Goal: Information Seeking & Learning: Check status

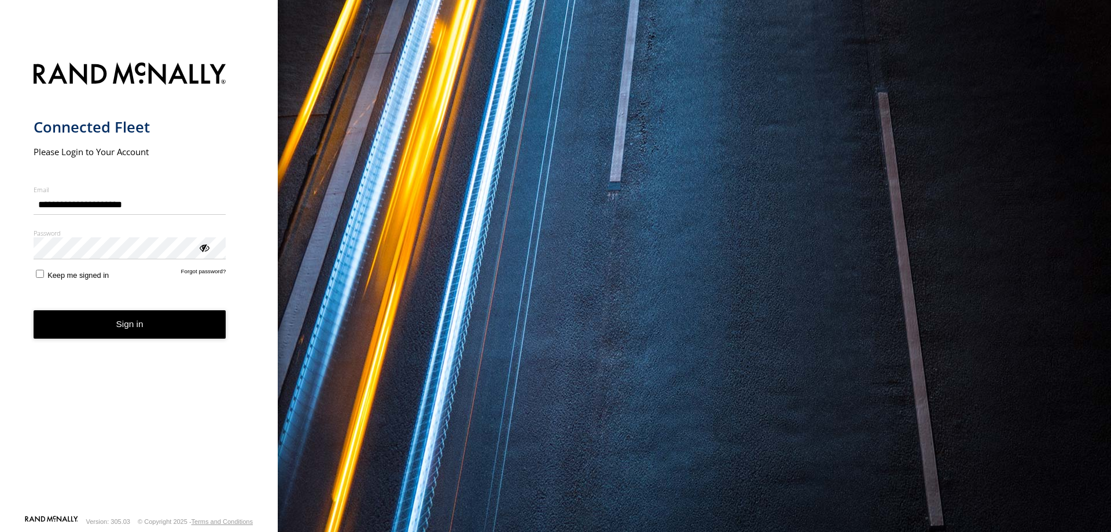
type input "**********"
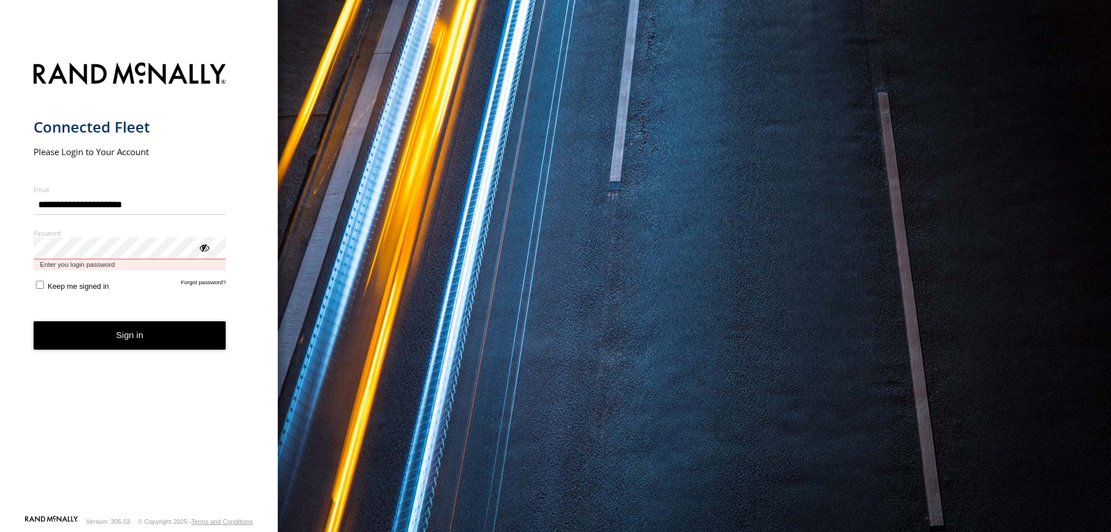
click at [34, 321] on button "Sign in" at bounding box center [130, 335] width 193 height 28
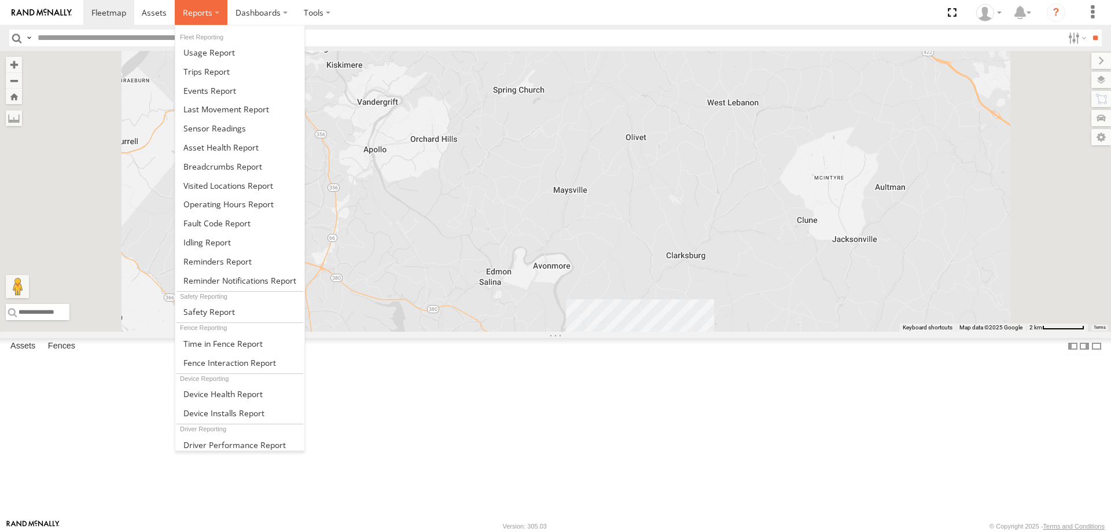
click at [216, 10] on label at bounding box center [201, 12] width 53 height 25
click at [214, 93] on span at bounding box center [209, 90] width 53 height 11
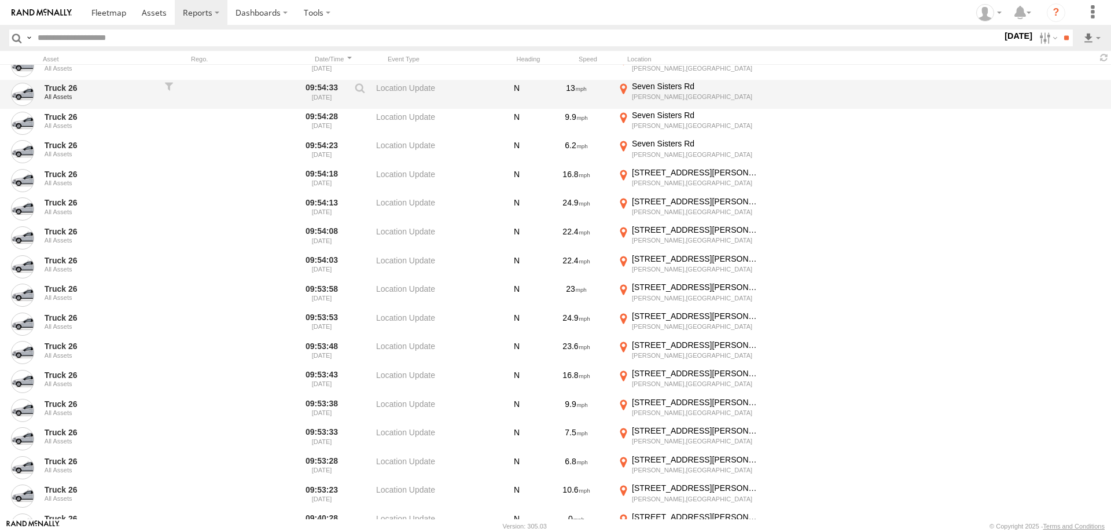
scroll to position [833, 0]
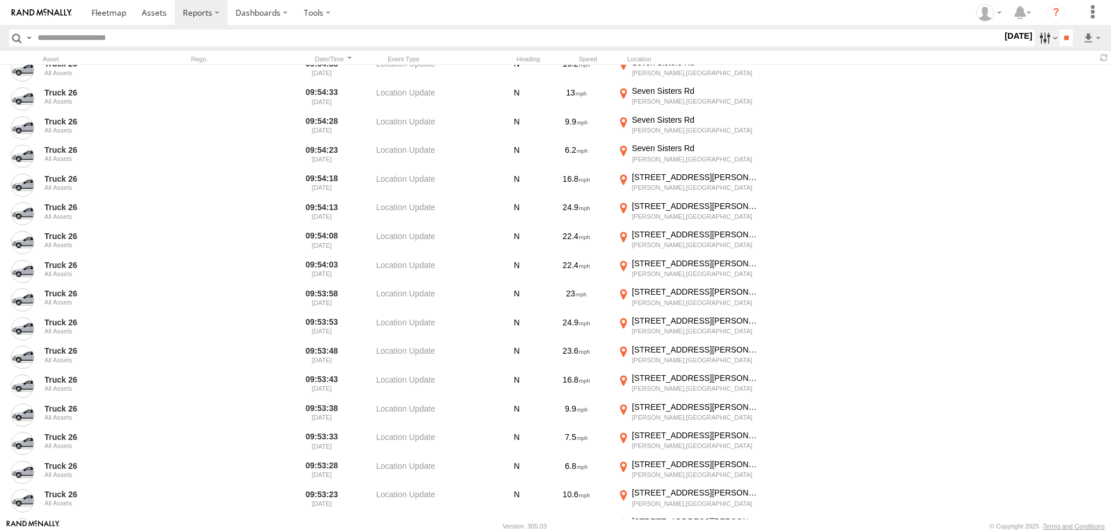
click at [1035, 43] on label at bounding box center [1047, 38] width 25 height 17
click at [0, 0] on label at bounding box center [0, 0] width 0 height 0
click at [0, 0] on span "Information" at bounding box center [0, 0] width 0 height 0
click at [0, 0] on span "Media" at bounding box center [0, 0] width 0 height 0
click at [1060, 38] on input "**" at bounding box center [1066, 38] width 13 height 17
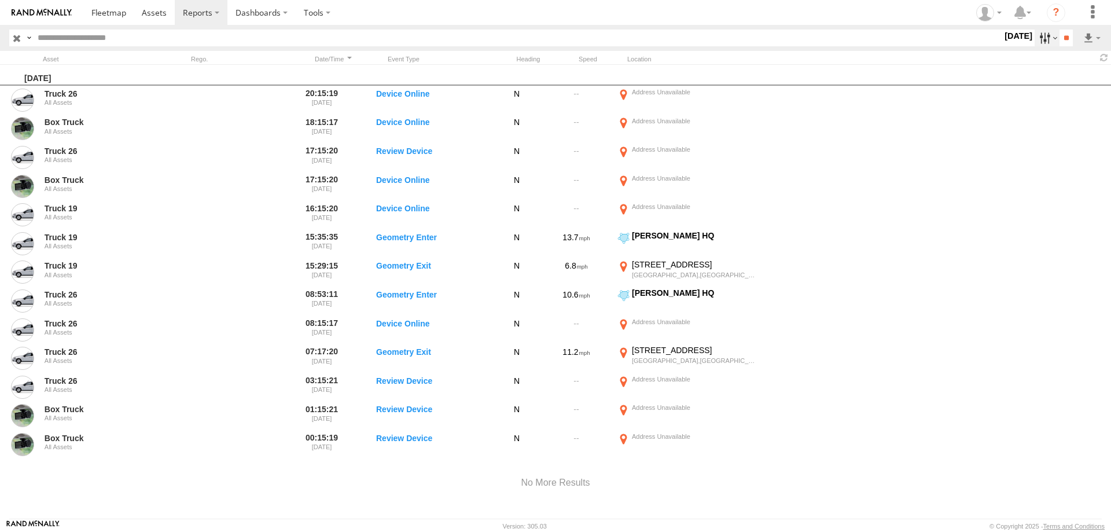
click at [1039, 39] on label at bounding box center [1047, 38] width 25 height 17
click at [0, 0] on label at bounding box center [0, 0] width 0 height 0
click at [1060, 33] on input "**" at bounding box center [1066, 38] width 13 height 17
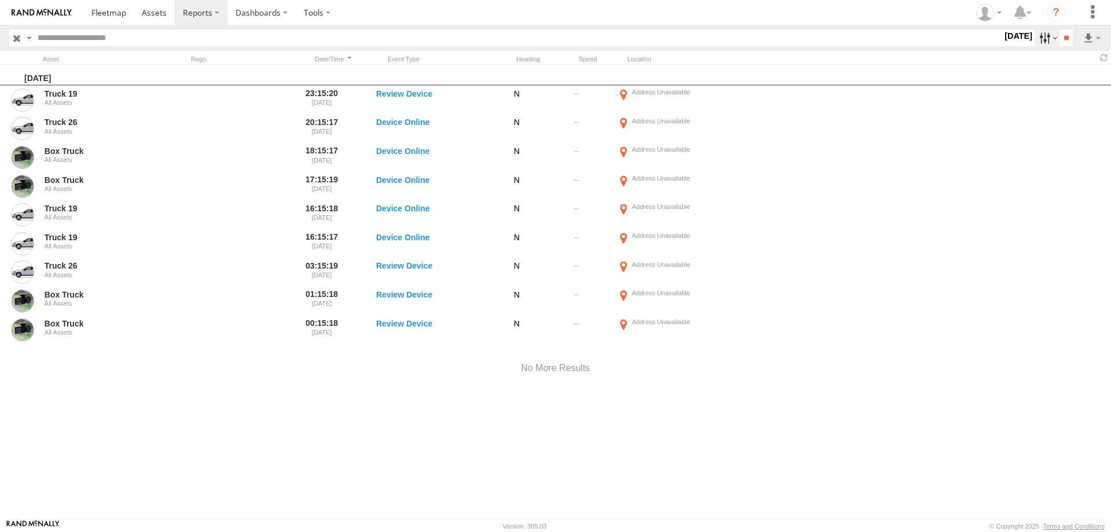
click at [1045, 42] on label at bounding box center [1047, 38] width 25 height 17
click at [0, 0] on label at bounding box center [0, 0] width 0 height 0
click at [1060, 40] on input "**" at bounding box center [1066, 38] width 13 height 17
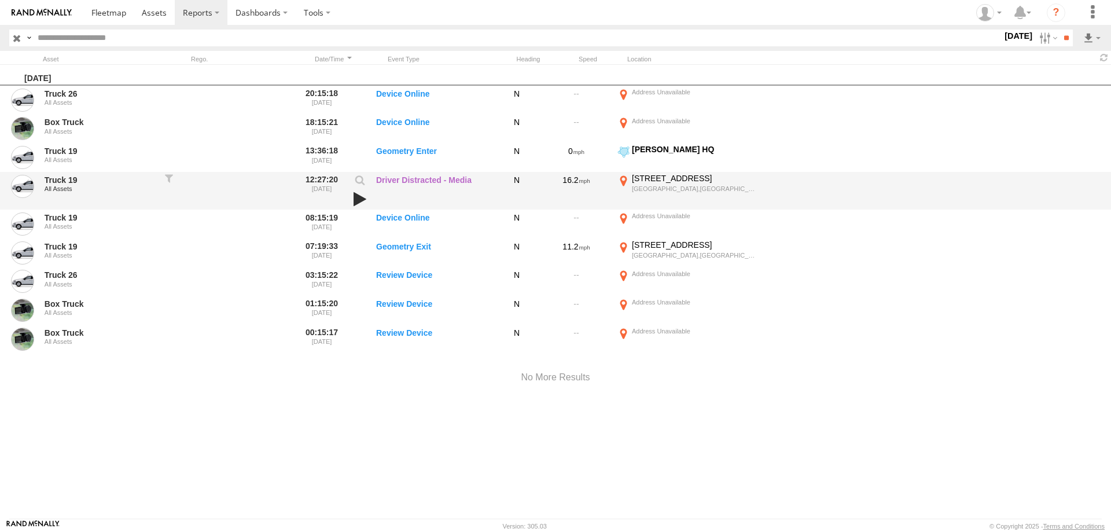
click at [358, 198] on link at bounding box center [360, 199] width 20 height 16
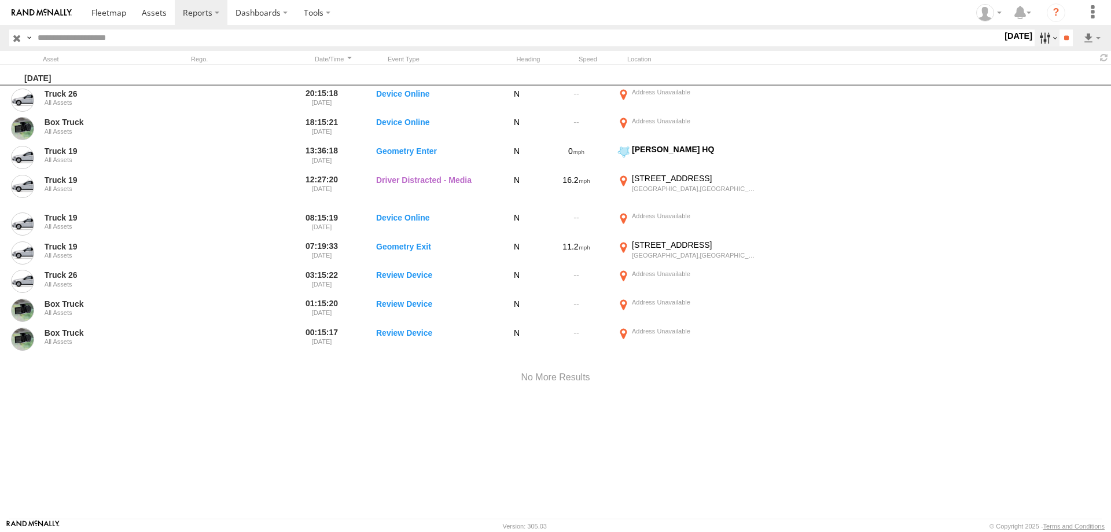
click at [1042, 36] on label at bounding box center [1047, 38] width 25 height 17
click at [0, 0] on label at bounding box center [0, 0] width 0 height 0
click at [1060, 38] on input "**" at bounding box center [1066, 38] width 13 height 17
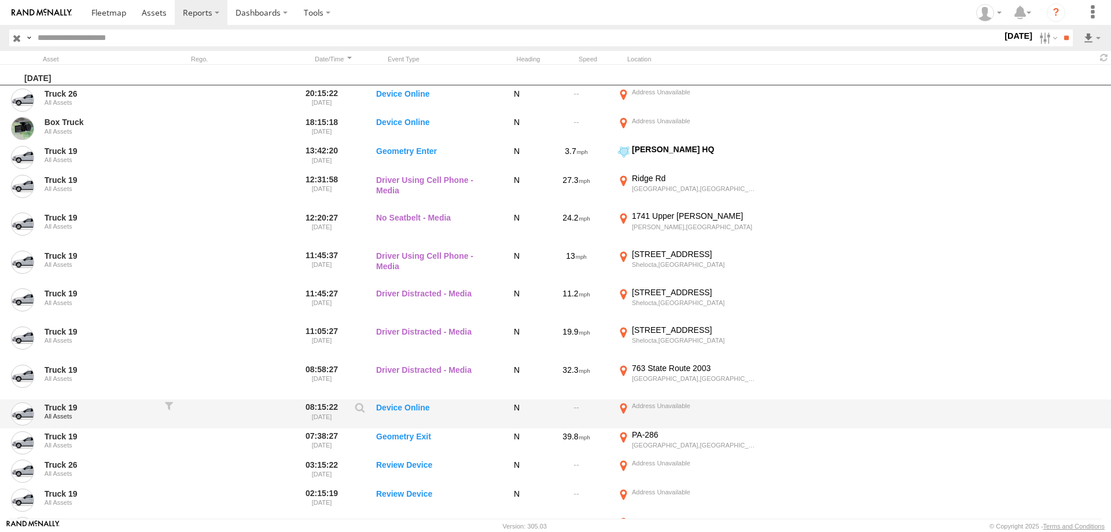
scroll to position [120, 0]
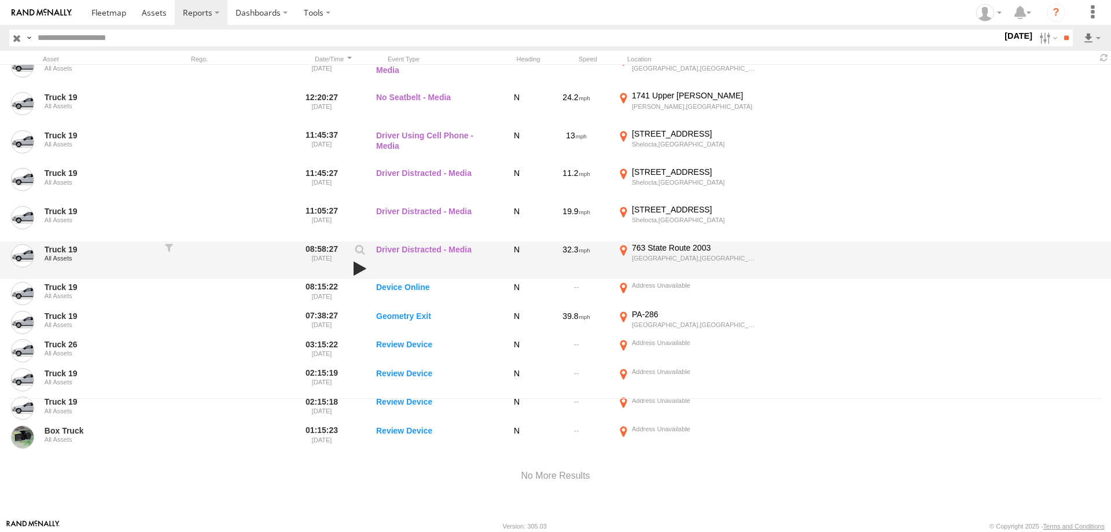
click at [355, 264] on link at bounding box center [360, 268] width 20 height 16
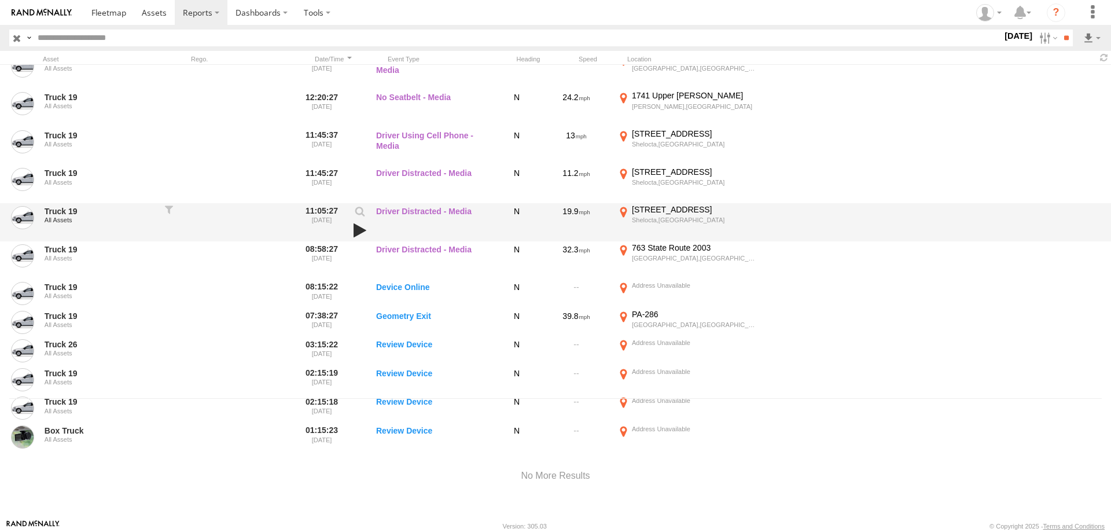
click at [359, 226] on link at bounding box center [360, 230] width 20 height 16
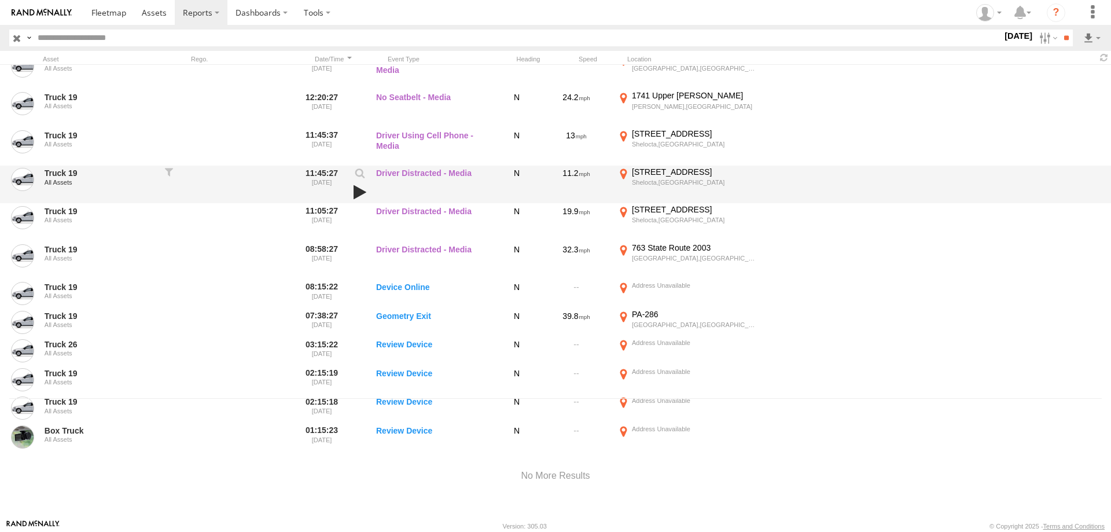
click at [355, 190] on link at bounding box center [360, 192] width 20 height 16
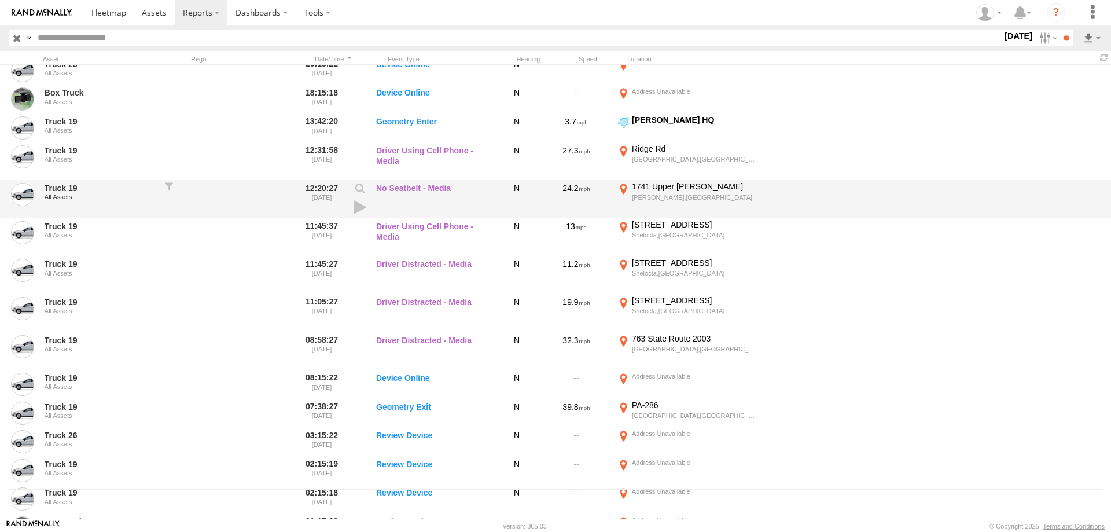
scroll to position [9, 0]
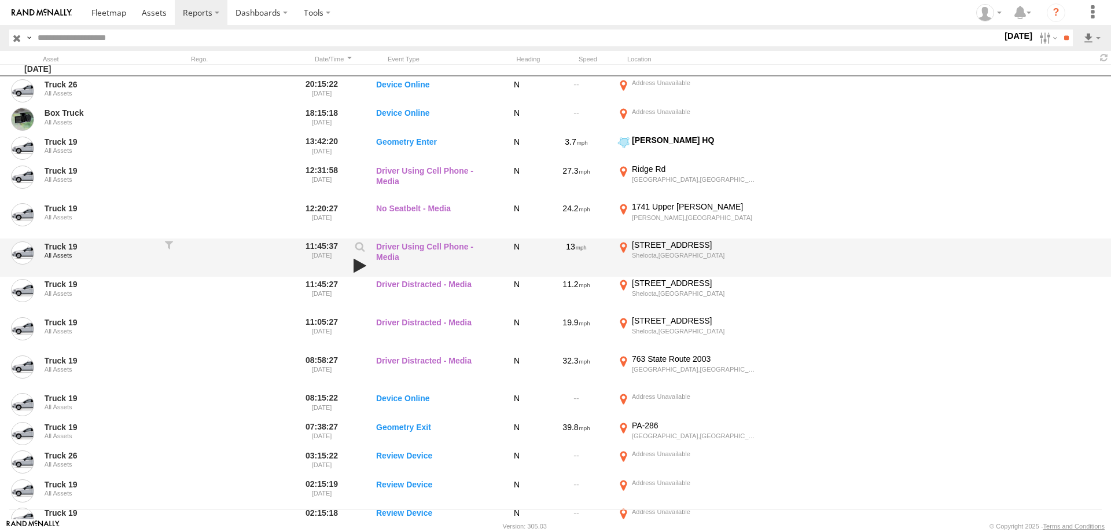
click at [360, 263] on link at bounding box center [360, 266] width 20 height 16
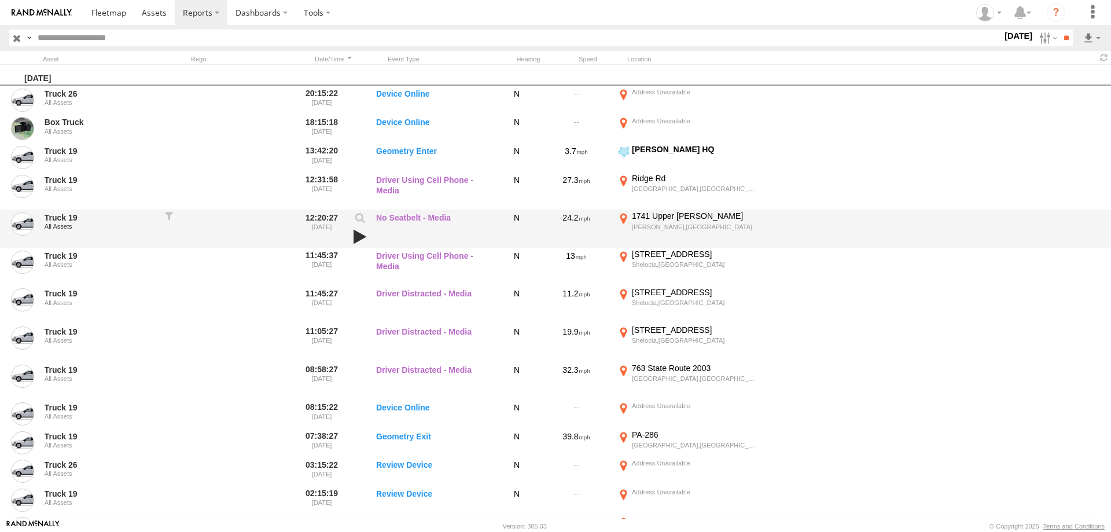
click at [358, 237] on link at bounding box center [360, 237] width 20 height 16
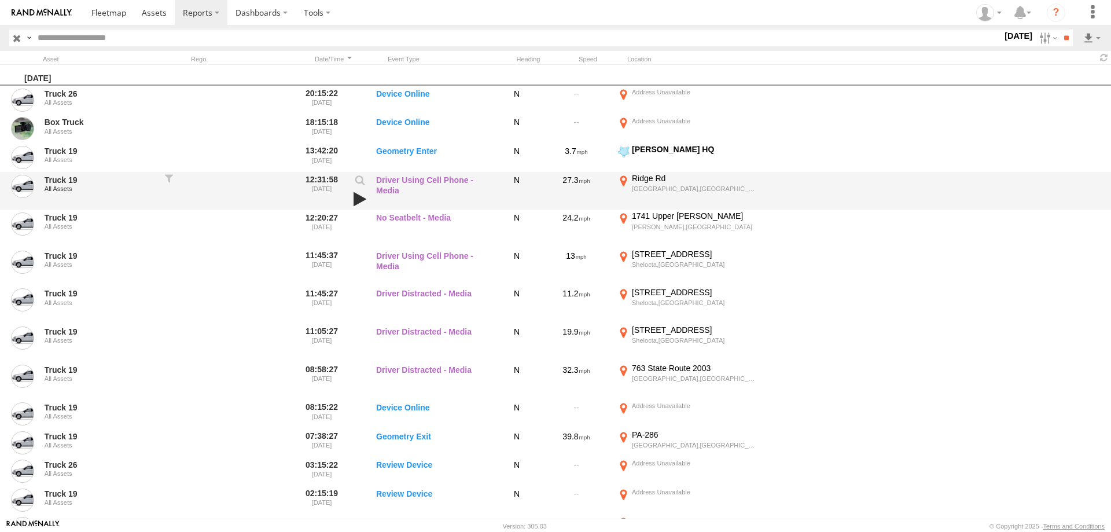
click at [355, 197] on link at bounding box center [360, 199] width 20 height 16
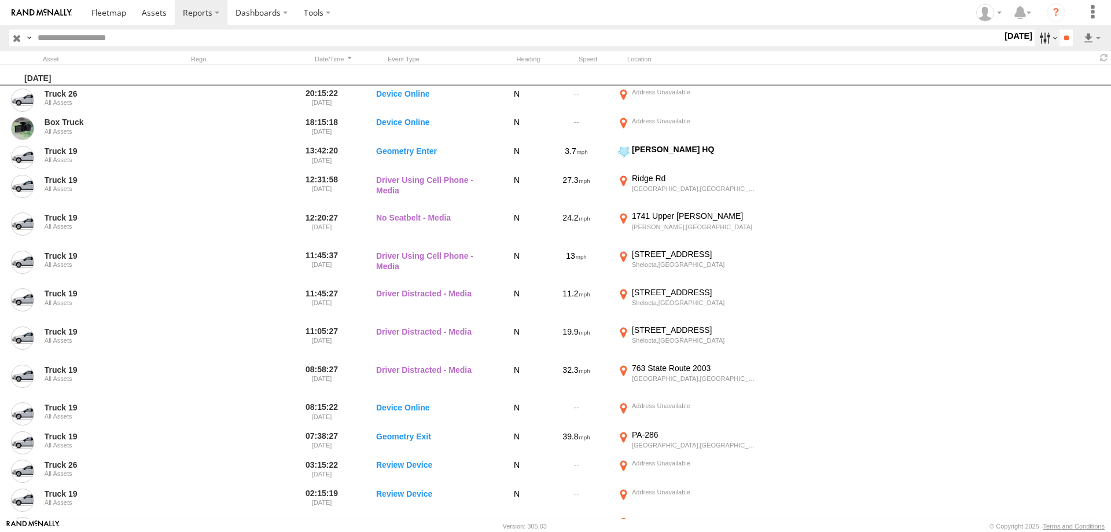
click at [1035, 43] on label at bounding box center [1047, 38] width 25 height 17
click at [0, 0] on label at bounding box center [0, 0] width 0 height 0
click at [1061, 34] on input "**" at bounding box center [1066, 38] width 13 height 17
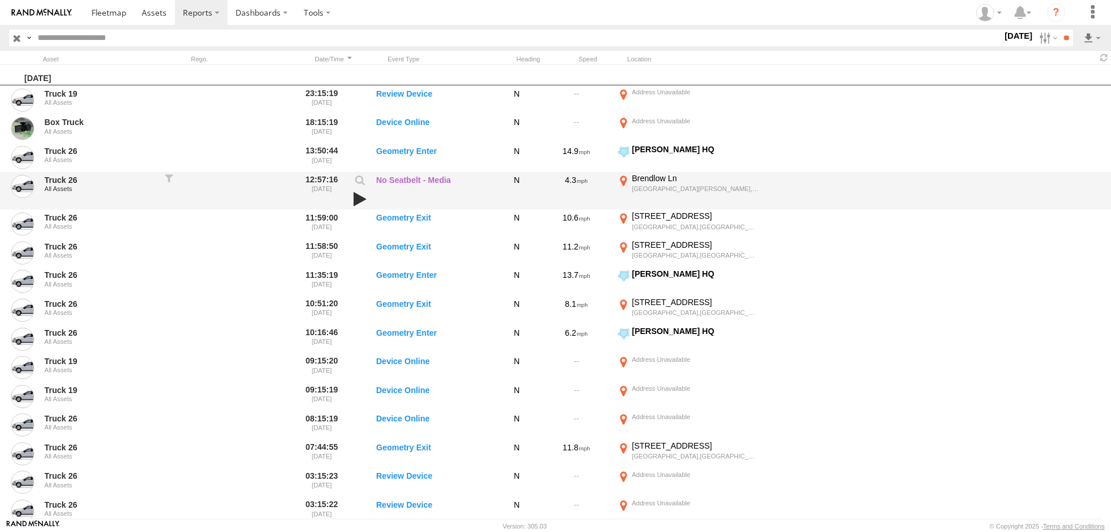
click at [355, 196] on link at bounding box center [360, 199] width 20 height 16
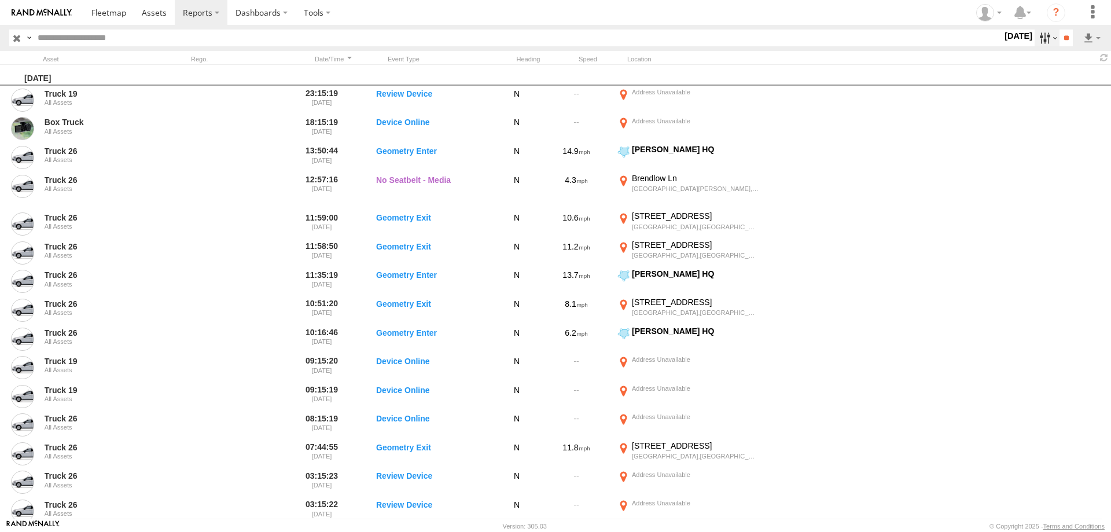
click at [1044, 38] on label at bounding box center [1047, 38] width 25 height 17
click at [0, 0] on label at bounding box center [0, 0] width 0 height 0
click at [1060, 41] on input "**" at bounding box center [1066, 38] width 13 height 17
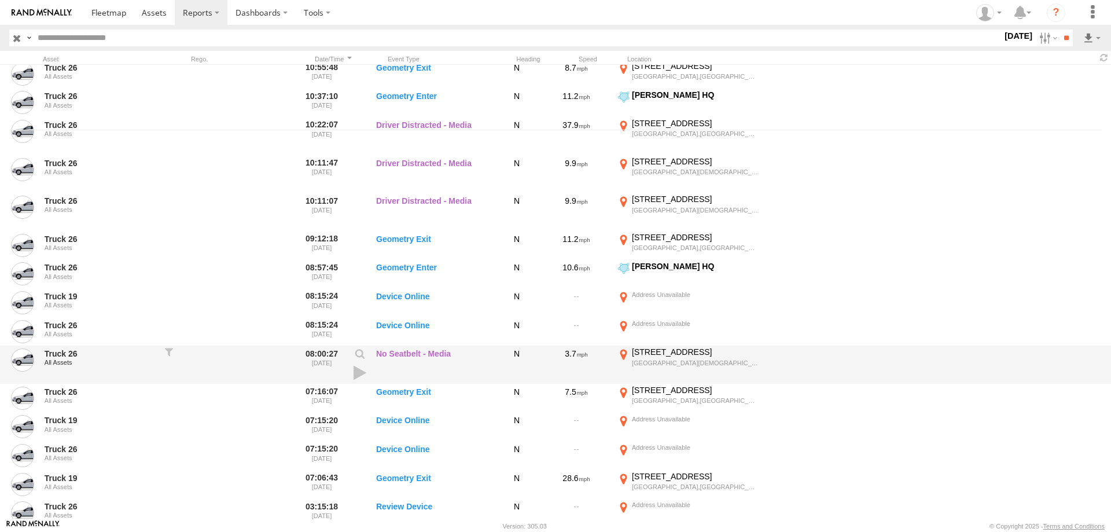
scroll to position [493, 0]
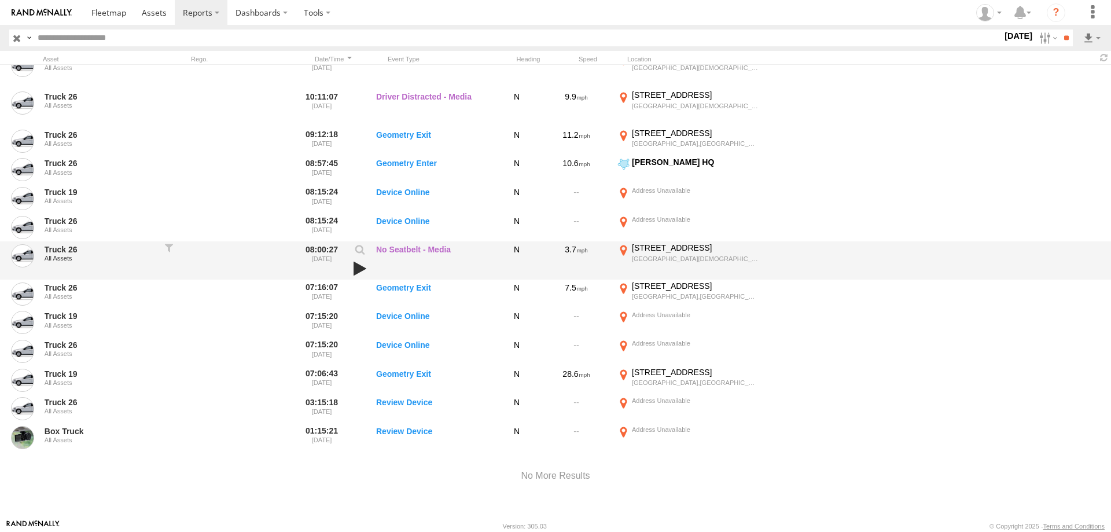
click at [358, 263] on link at bounding box center [360, 268] width 20 height 16
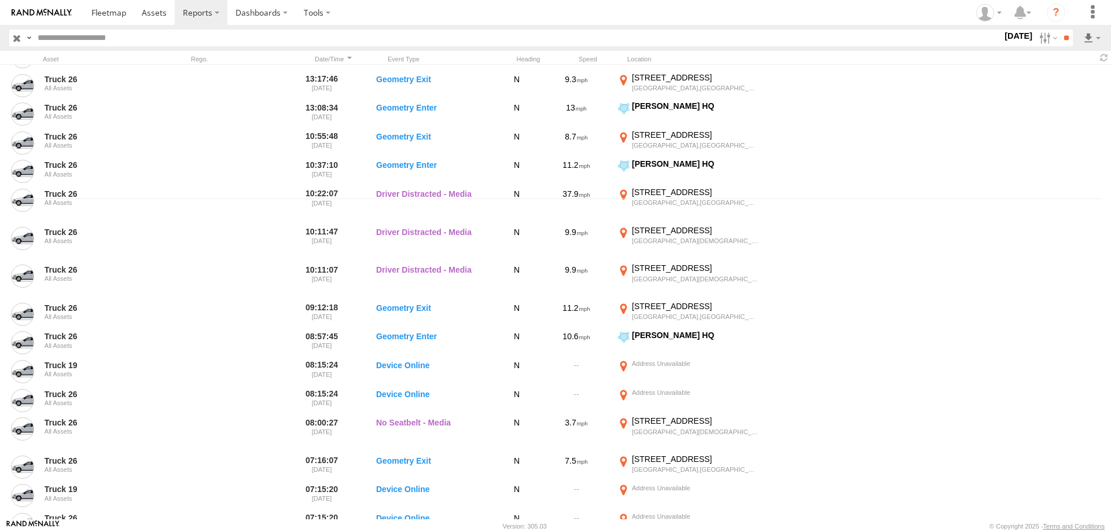
scroll to position [271, 0]
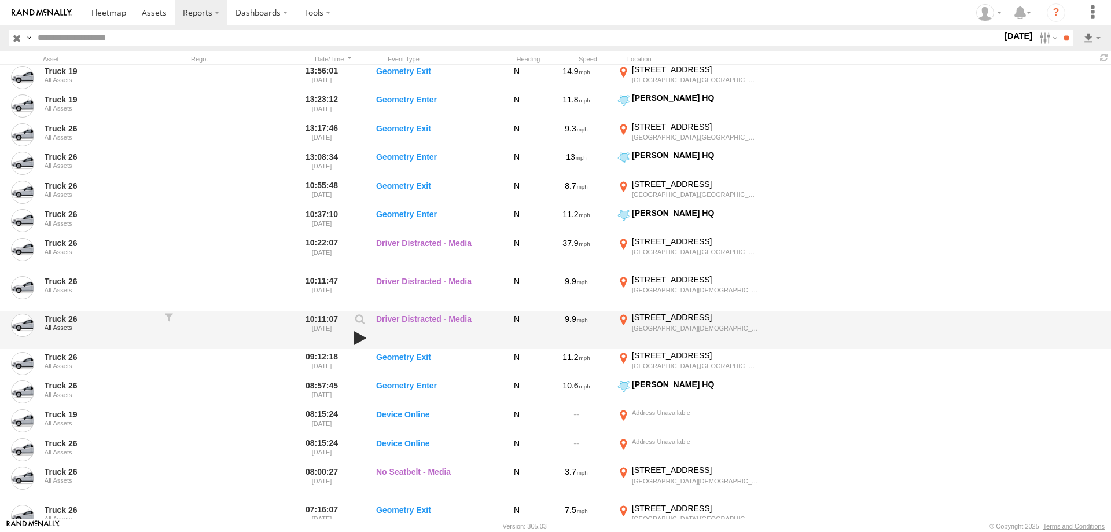
click at [351, 337] on link at bounding box center [360, 338] width 20 height 16
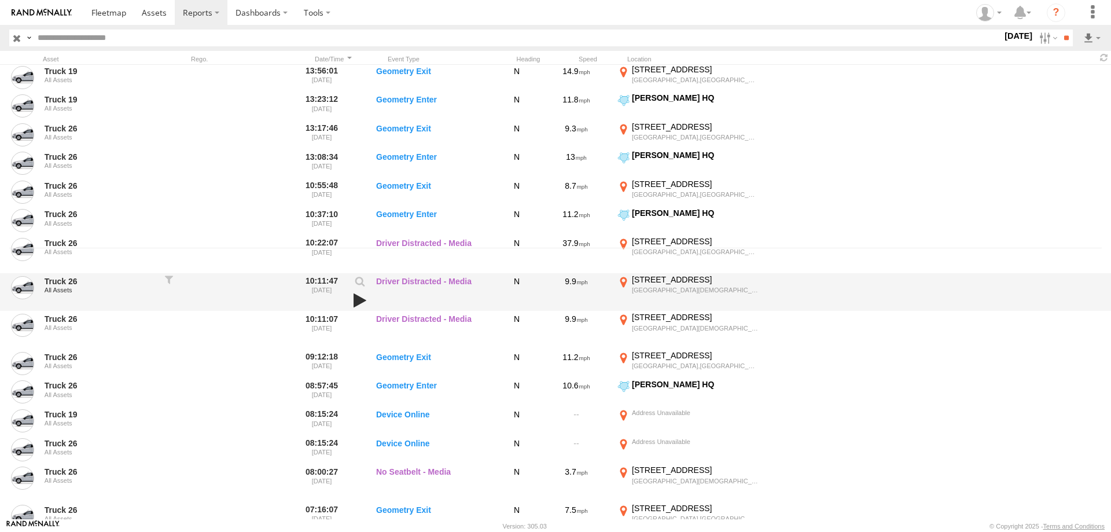
click at [358, 295] on link at bounding box center [360, 300] width 20 height 16
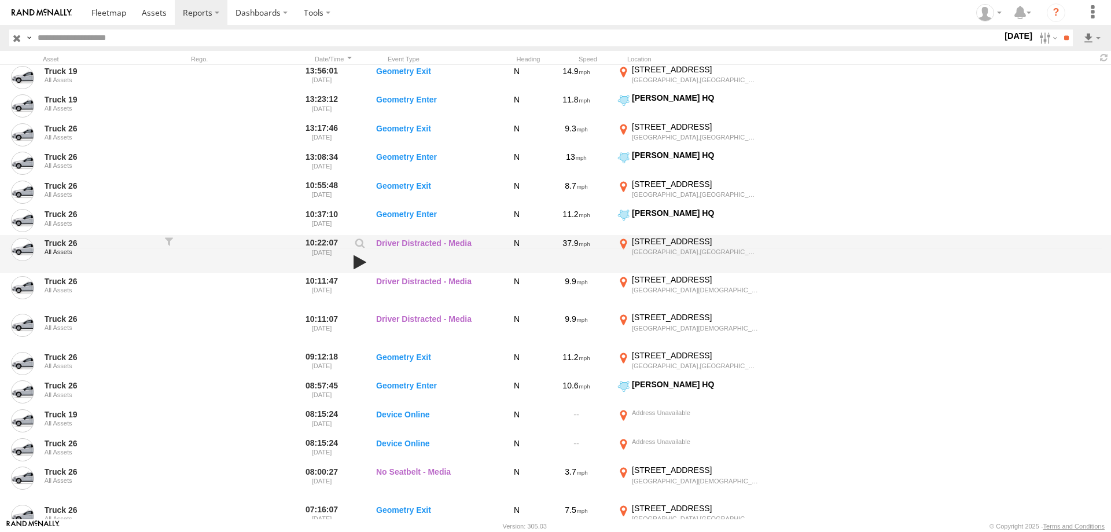
click at [354, 264] on link at bounding box center [360, 262] width 20 height 16
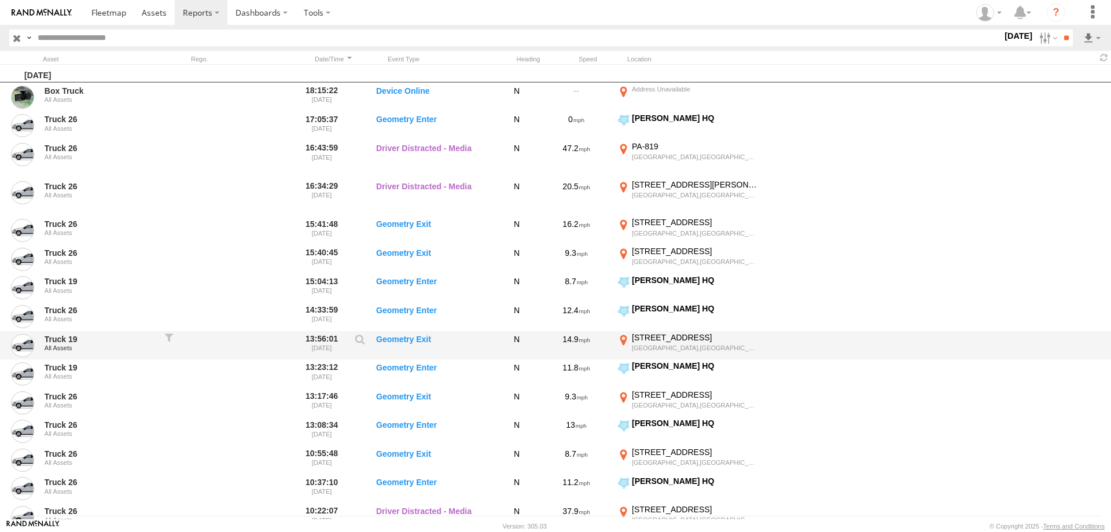
scroll to position [0, 0]
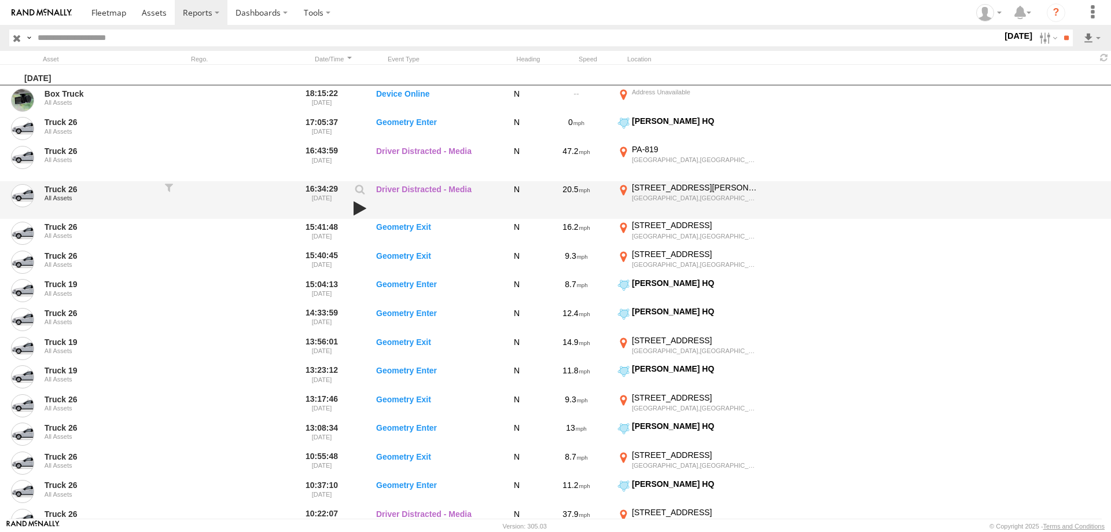
click at [351, 210] on link at bounding box center [360, 208] width 20 height 16
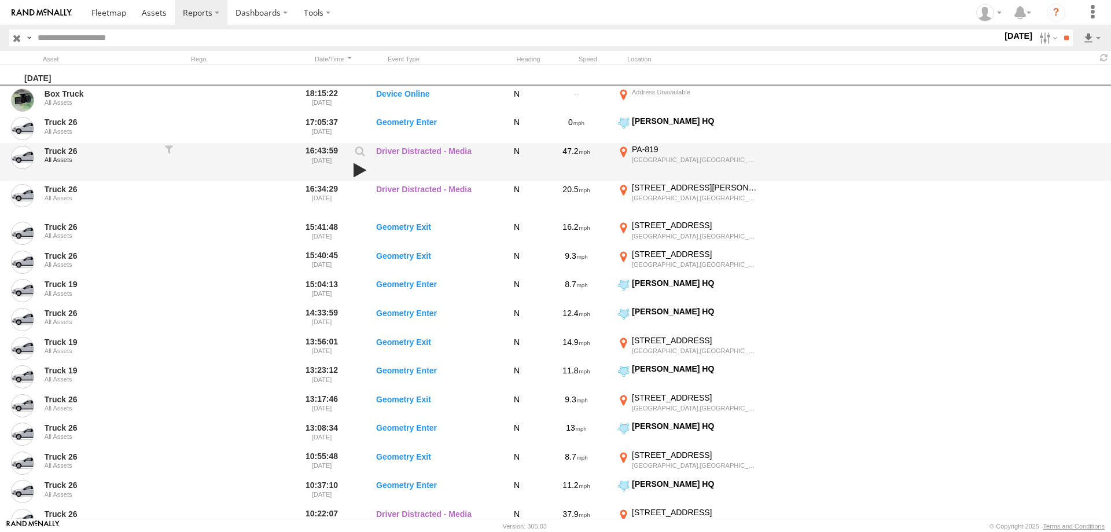
click at [365, 170] on link at bounding box center [360, 170] width 20 height 16
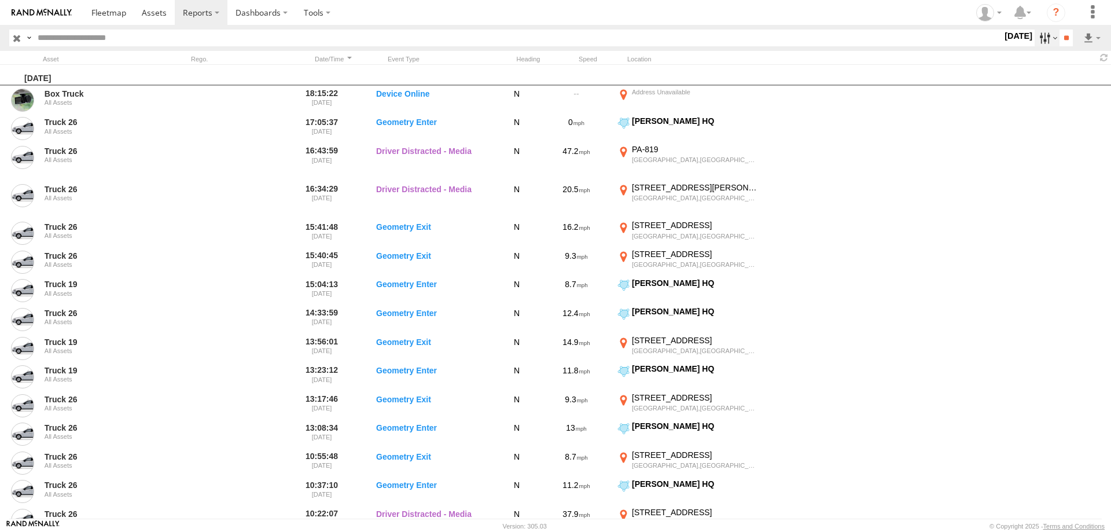
click at [1045, 38] on label at bounding box center [1047, 38] width 25 height 17
click at [0, 0] on label at bounding box center [0, 0] width 0 height 0
click at [1063, 45] on input "**" at bounding box center [1066, 38] width 13 height 17
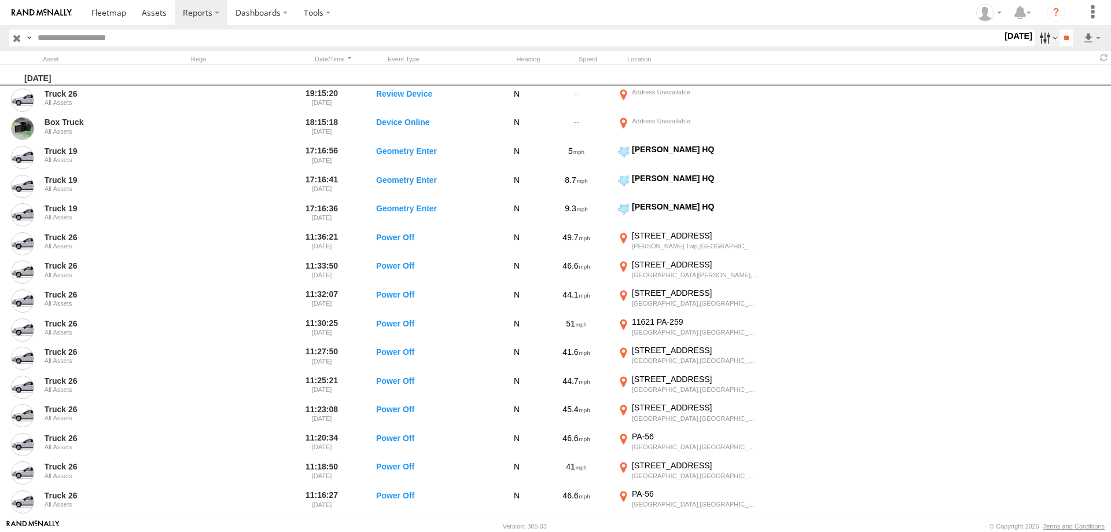
click at [1037, 40] on label at bounding box center [1047, 38] width 25 height 17
click at [0, 0] on label at bounding box center [0, 0] width 0 height 0
click at [1063, 35] on input "**" at bounding box center [1066, 38] width 13 height 17
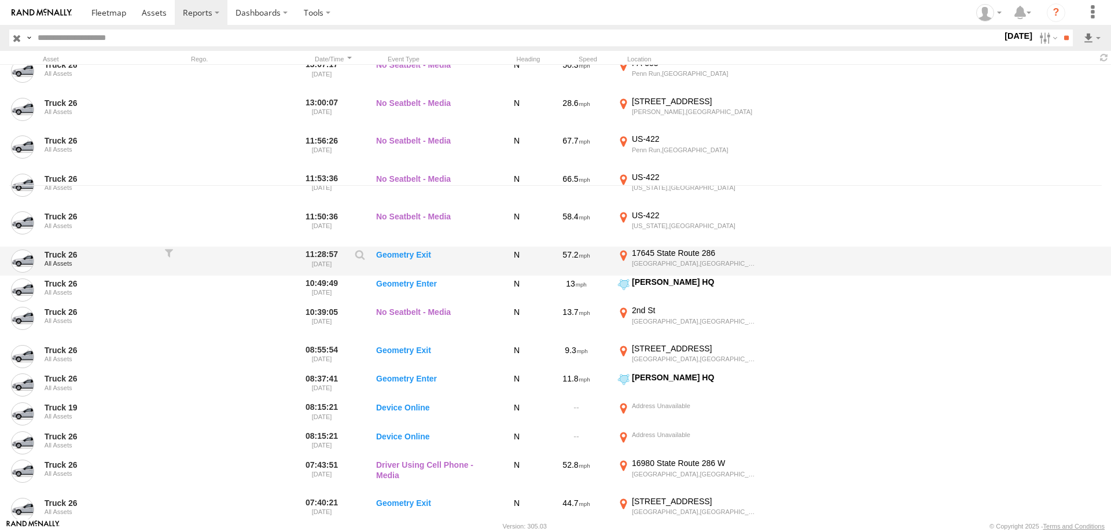
scroll to position [578, 0]
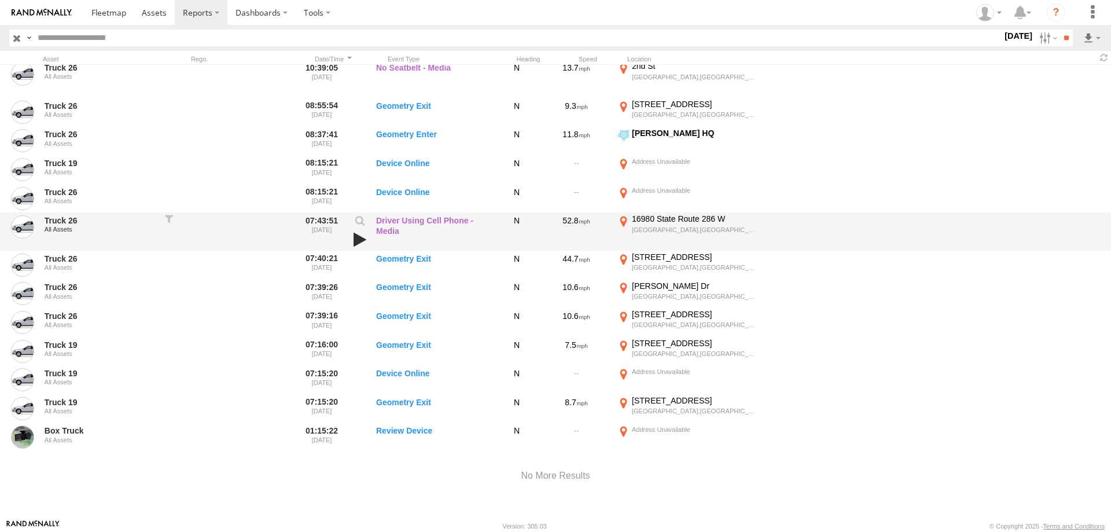
click at [361, 238] on link at bounding box center [360, 240] width 20 height 16
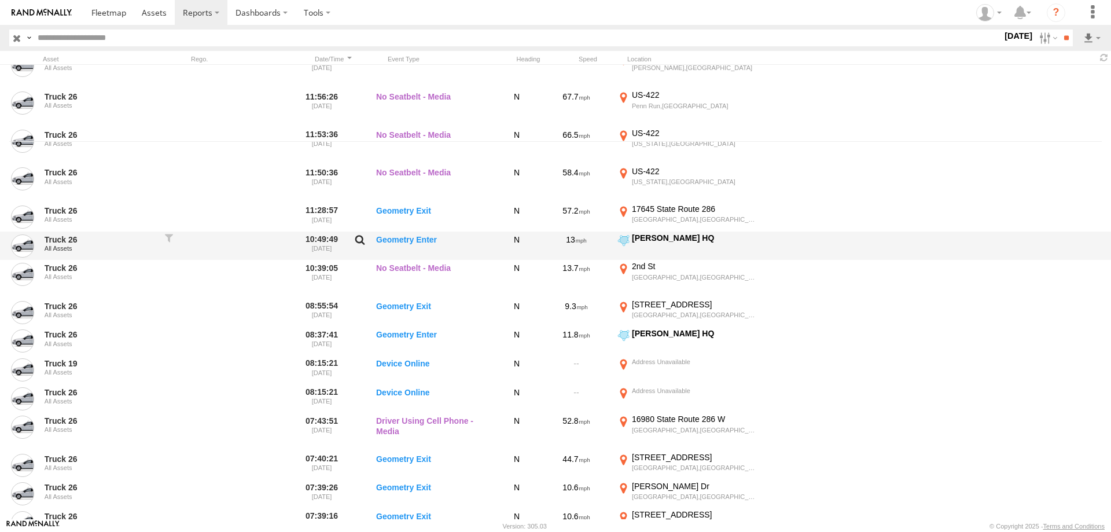
scroll to position [355, 0]
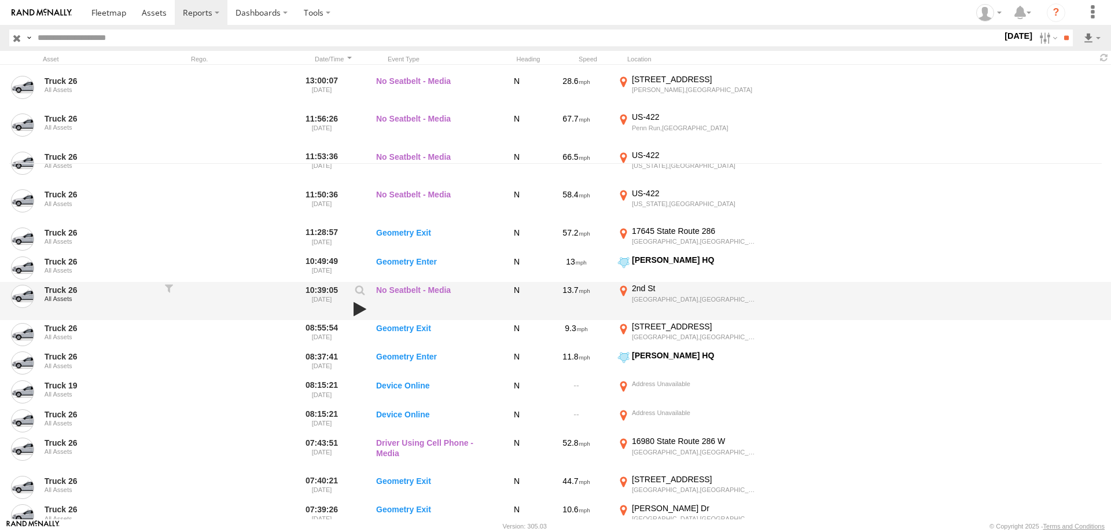
click at [359, 307] on link at bounding box center [360, 309] width 20 height 16
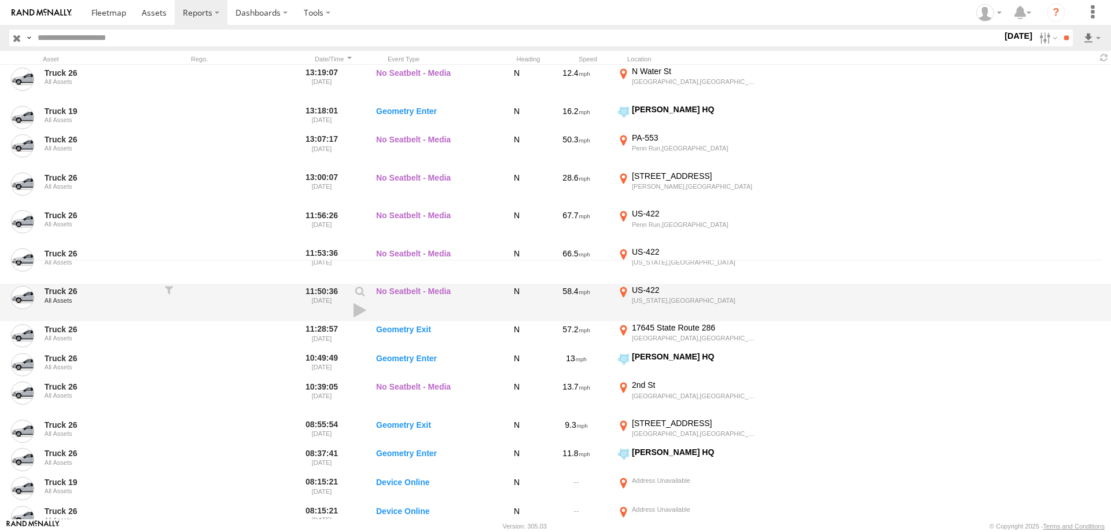
scroll to position [244, 0]
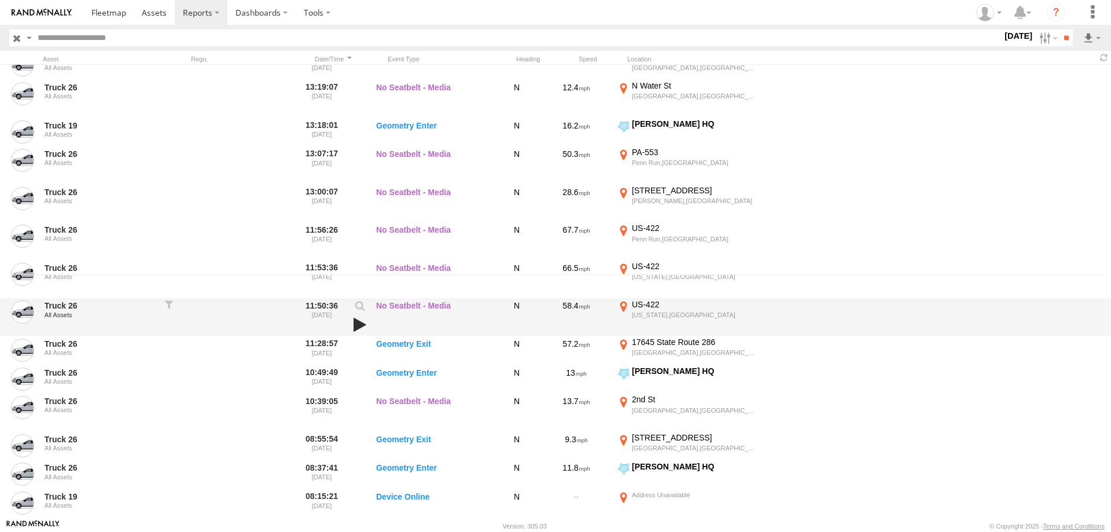
click at [361, 326] on link at bounding box center [360, 325] width 20 height 16
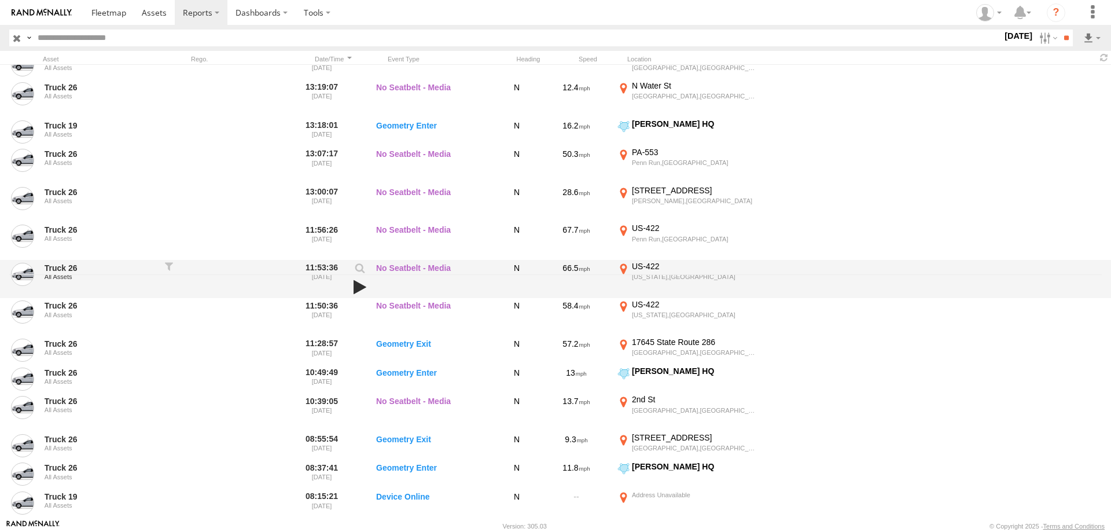
click at [359, 286] on link at bounding box center [360, 287] width 20 height 16
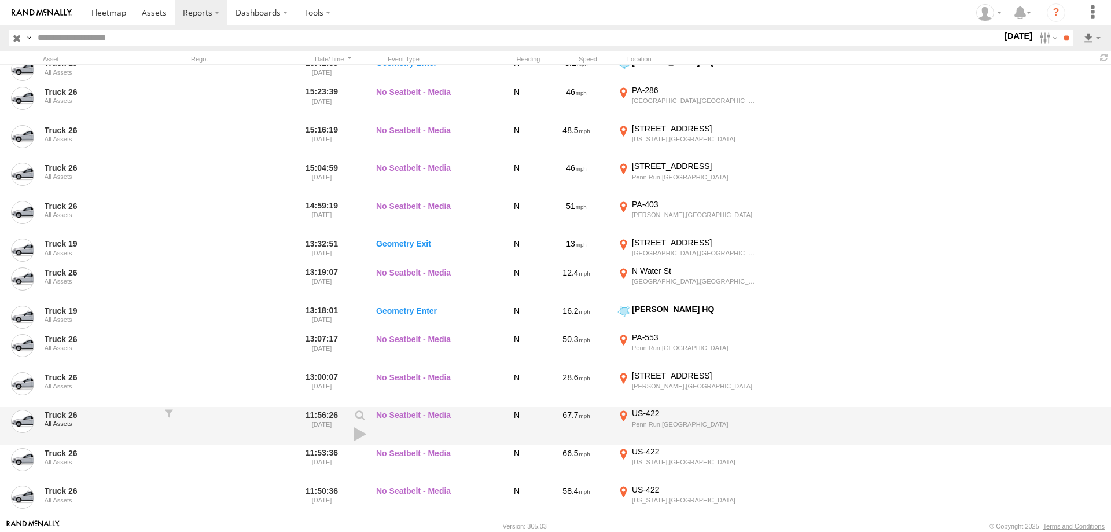
scroll to position [78, 0]
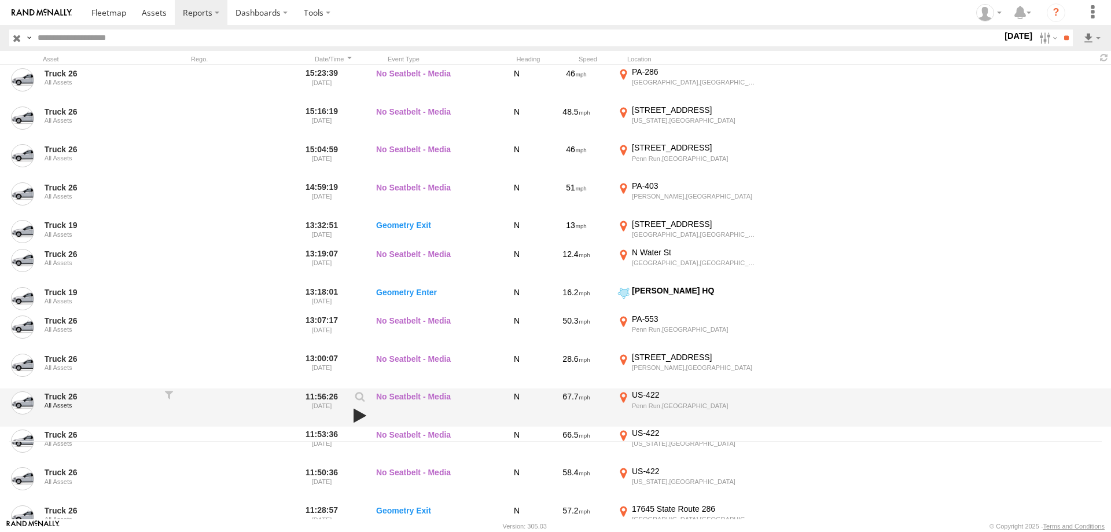
click at [357, 413] on link at bounding box center [360, 415] width 20 height 16
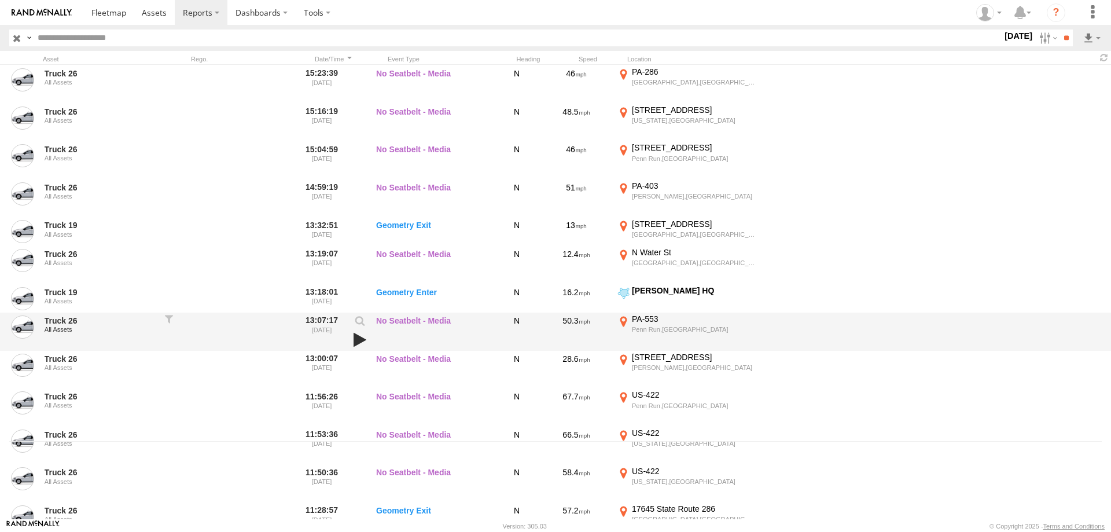
click at [364, 337] on link at bounding box center [360, 340] width 20 height 16
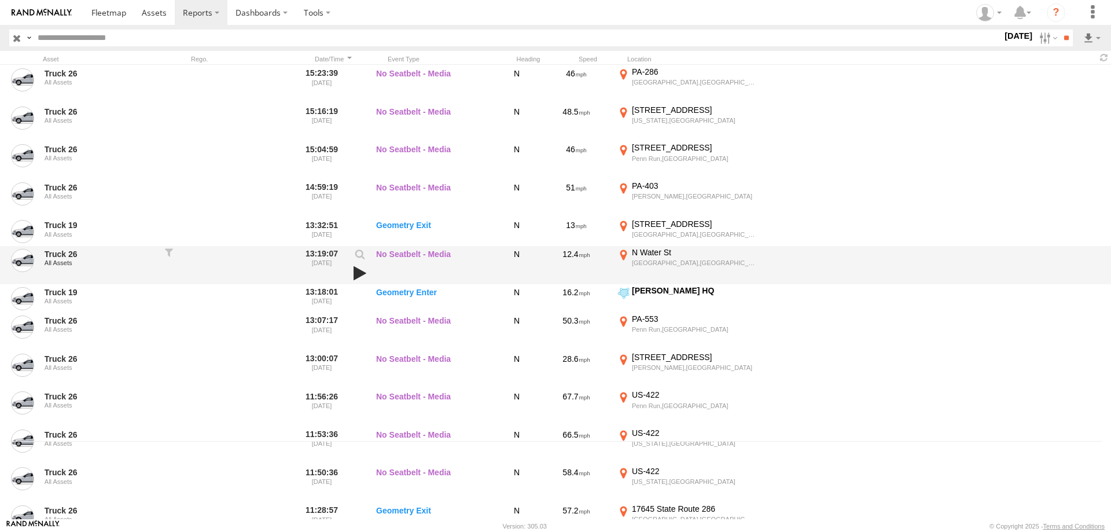
click at [356, 270] on link at bounding box center [360, 273] width 20 height 16
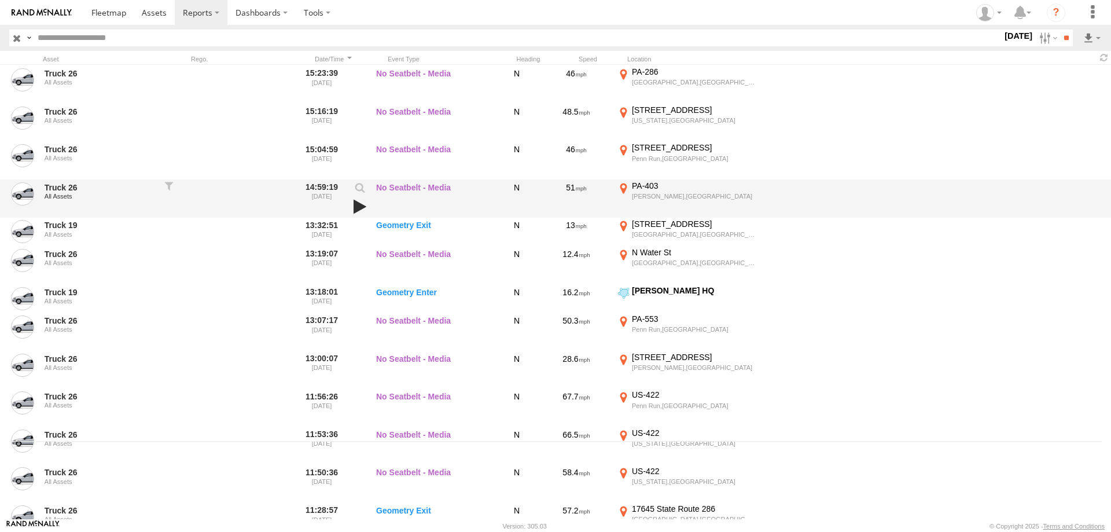
click at [360, 206] on link at bounding box center [360, 207] width 20 height 16
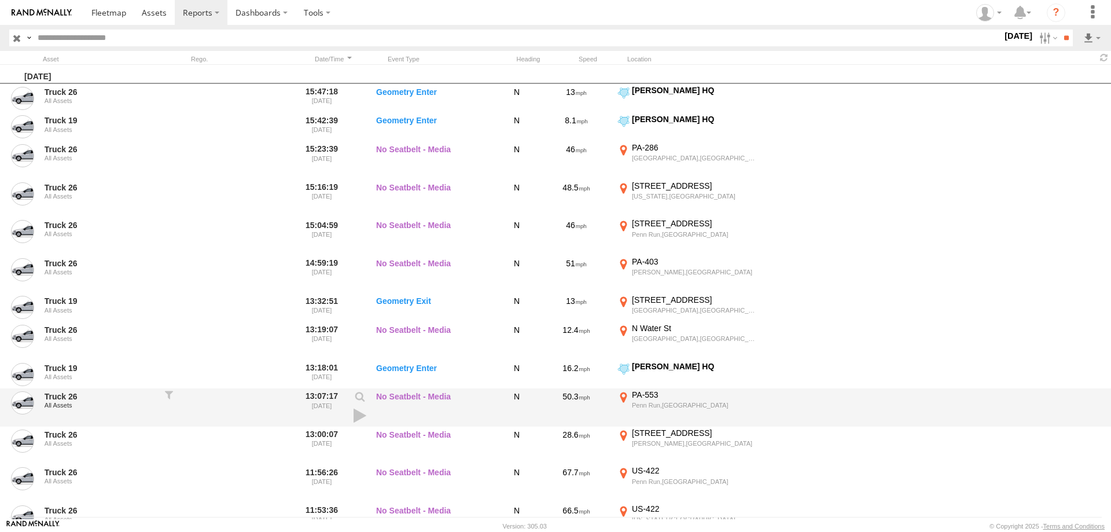
scroll to position [0, 0]
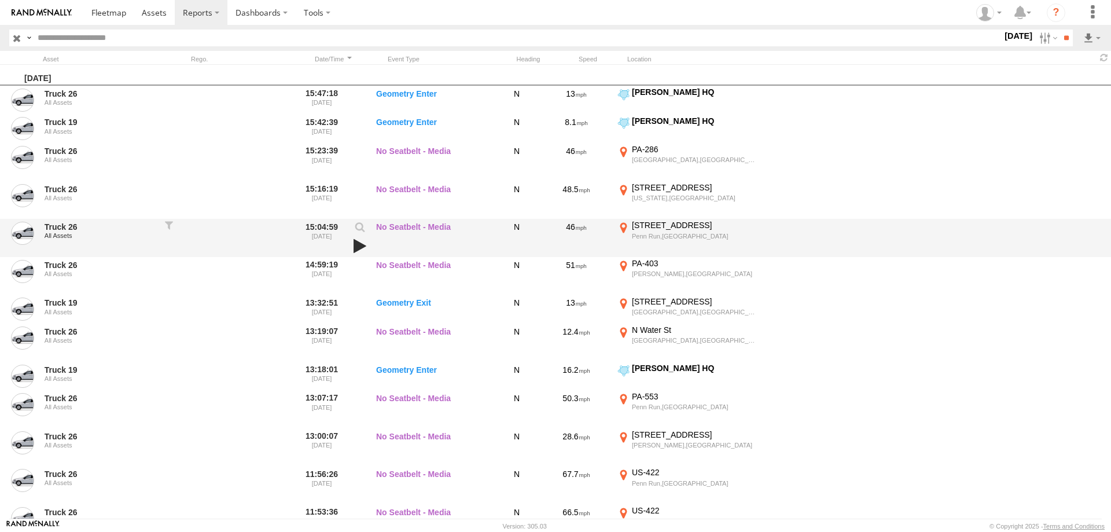
click at [360, 245] on link at bounding box center [360, 246] width 20 height 16
click at [357, 244] on link at bounding box center [360, 246] width 20 height 16
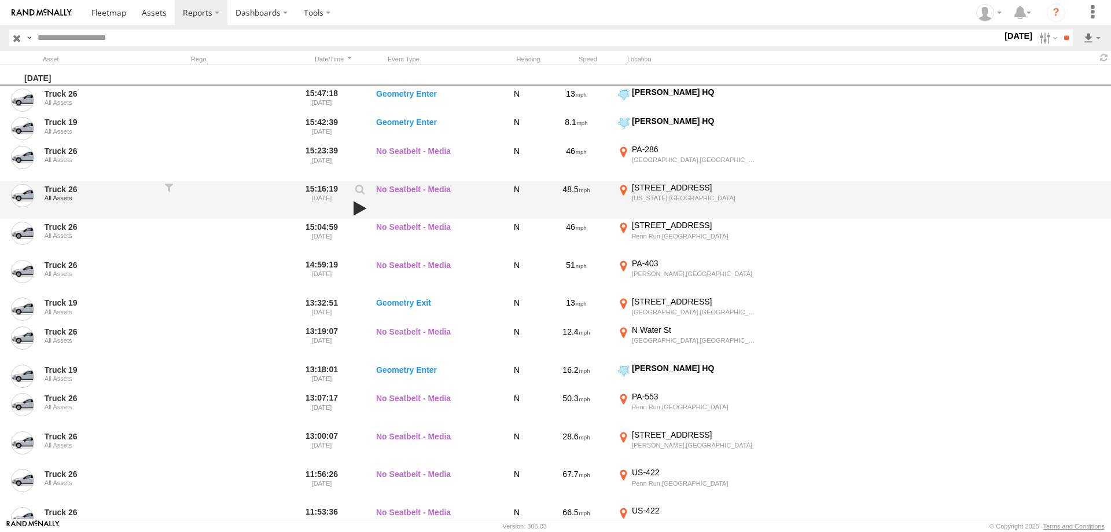
click at [362, 207] on link at bounding box center [360, 208] width 20 height 16
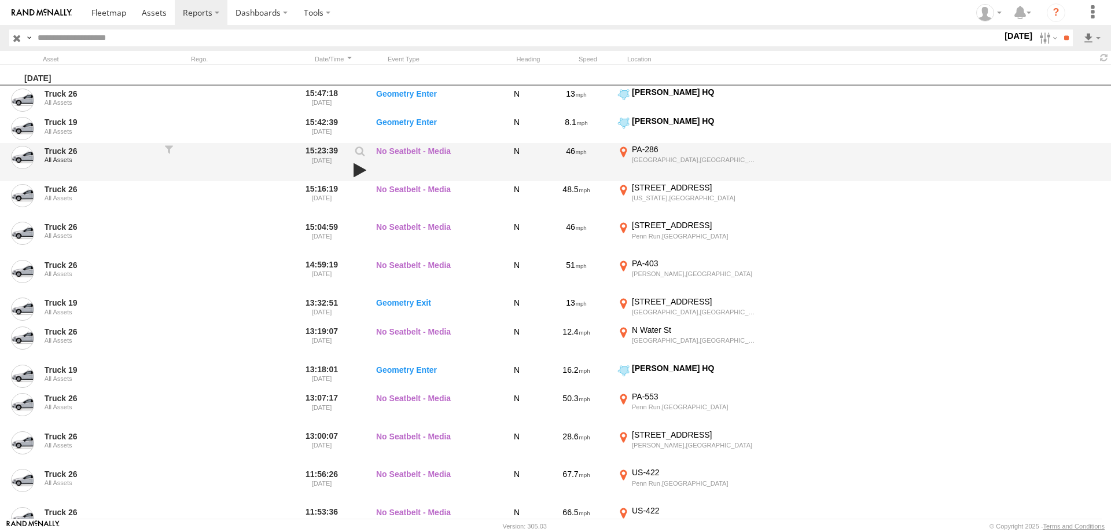
click at [359, 169] on link at bounding box center [360, 170] width 20 height 16
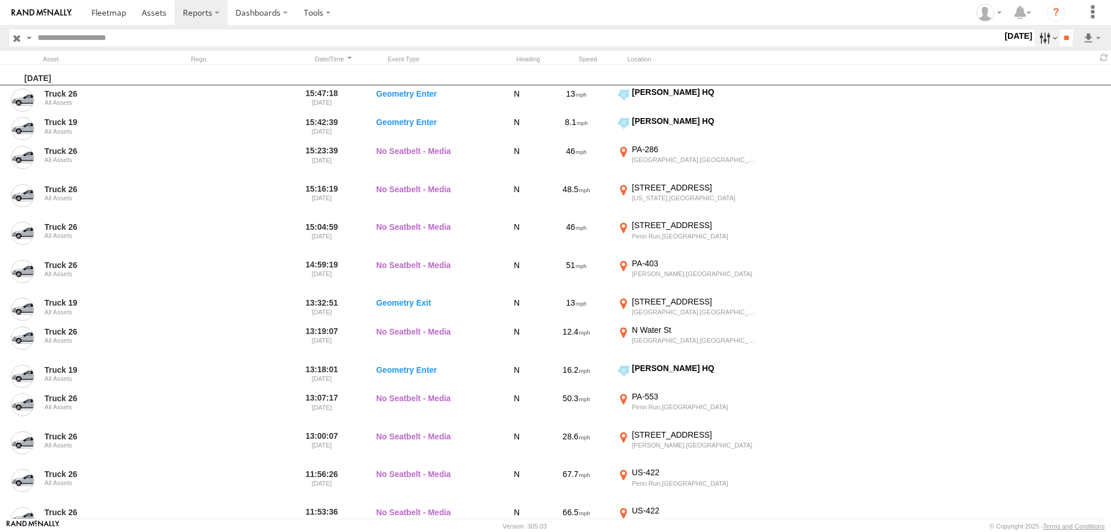
click at [1039, 34] on label at bounding box center [1047, 38] width 25 height 17
click at [0, 0] on label at bounding box center [0, 0] width 0 height 0
click at [1060, 36] on input "**" at bounding box center [1066, 38] width 13 height 17
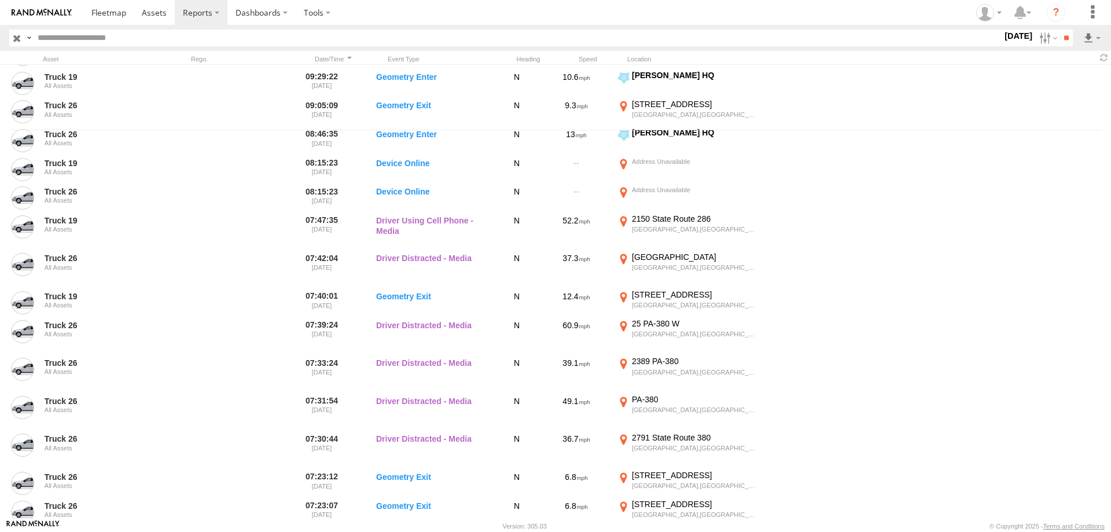
scroll to position [579, 0]
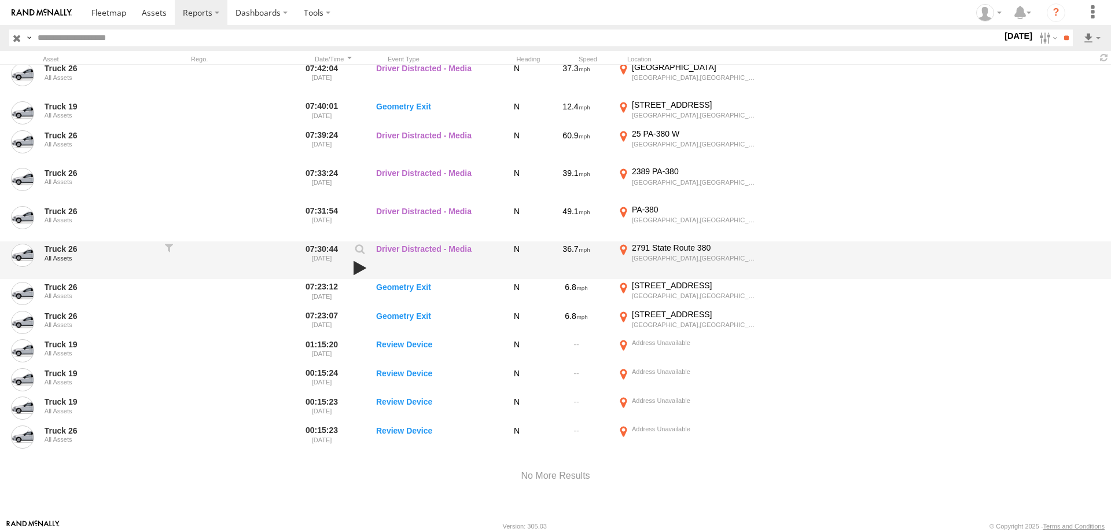
click at [358, 267] on link at bounding box center [360, 268] width 20 height 16
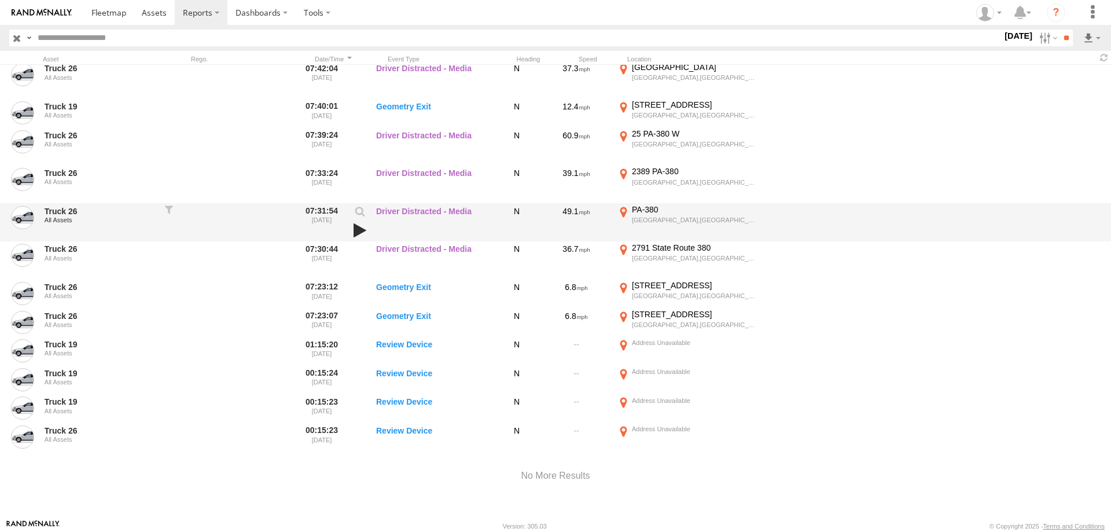
click at [362, 230] on link at bounding box center [360, 230] width 20 height 16
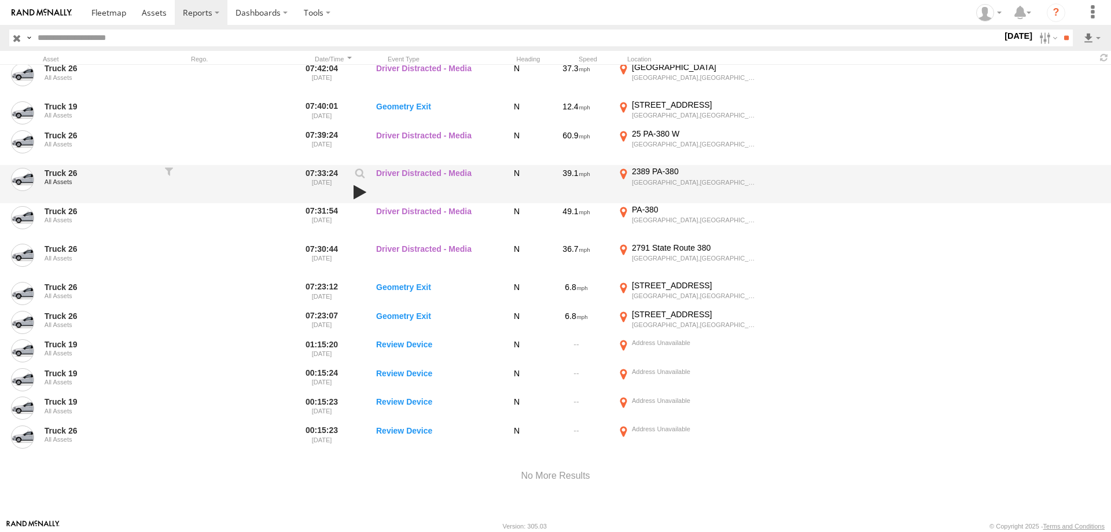
click at [353, 189] on link at bounding box center [360, 192] width 20 height 16
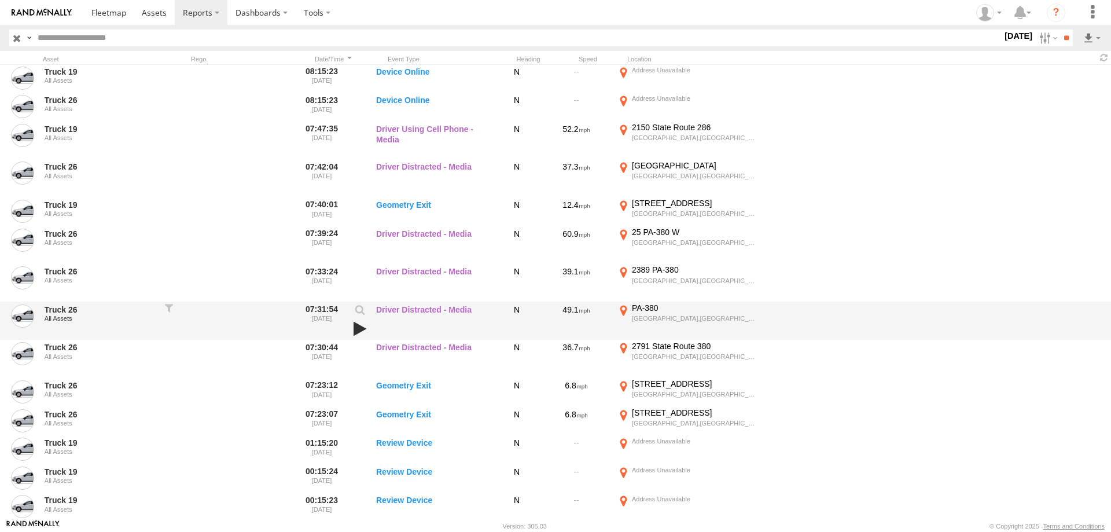
scroll to position [468, 0]
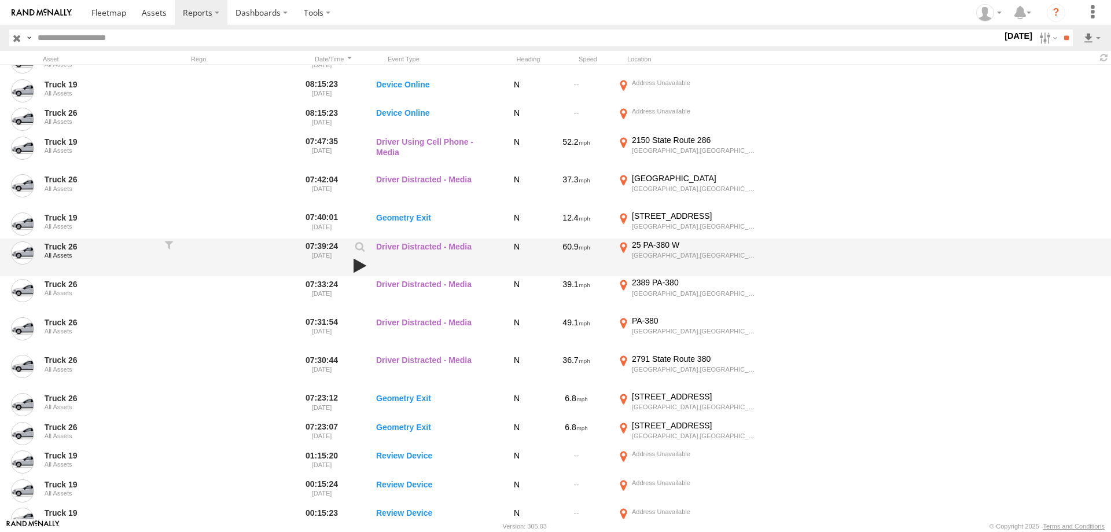
click at [358, 262] on link at bounding box center [360, 266] width 20 height 16
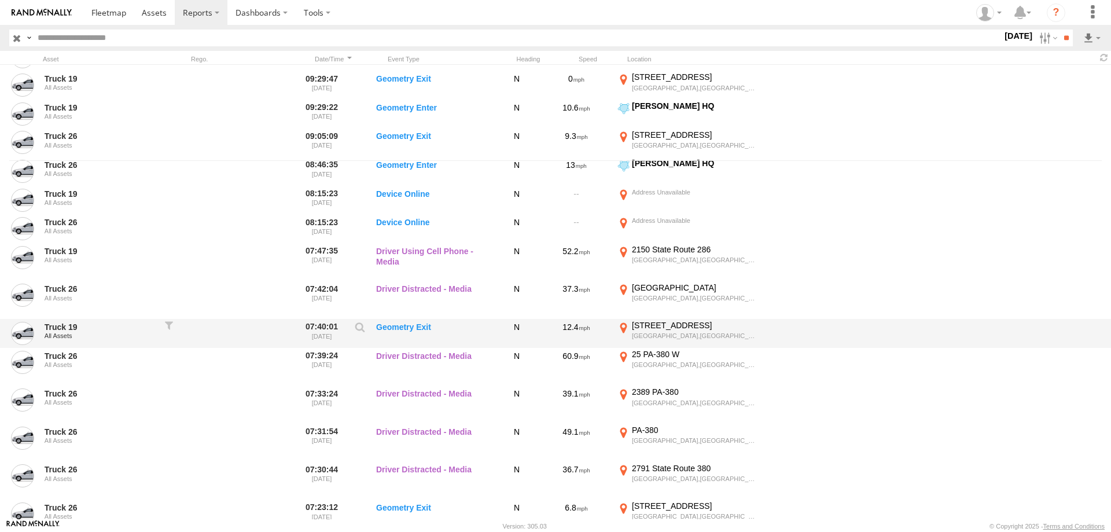
scroll to position [357, 0]
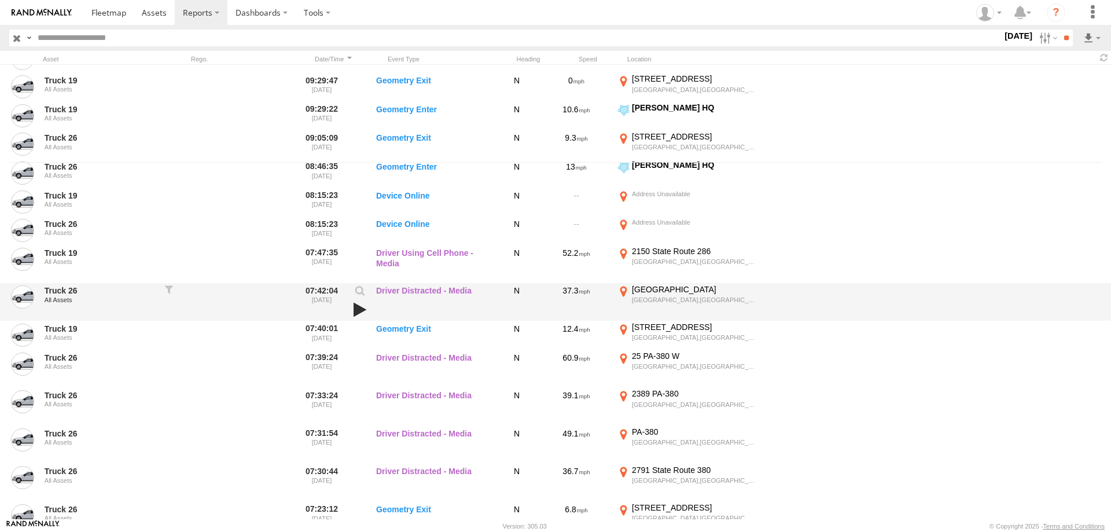
click at [355, 307] on link at bounding box center [360, 310] width 20 height 16
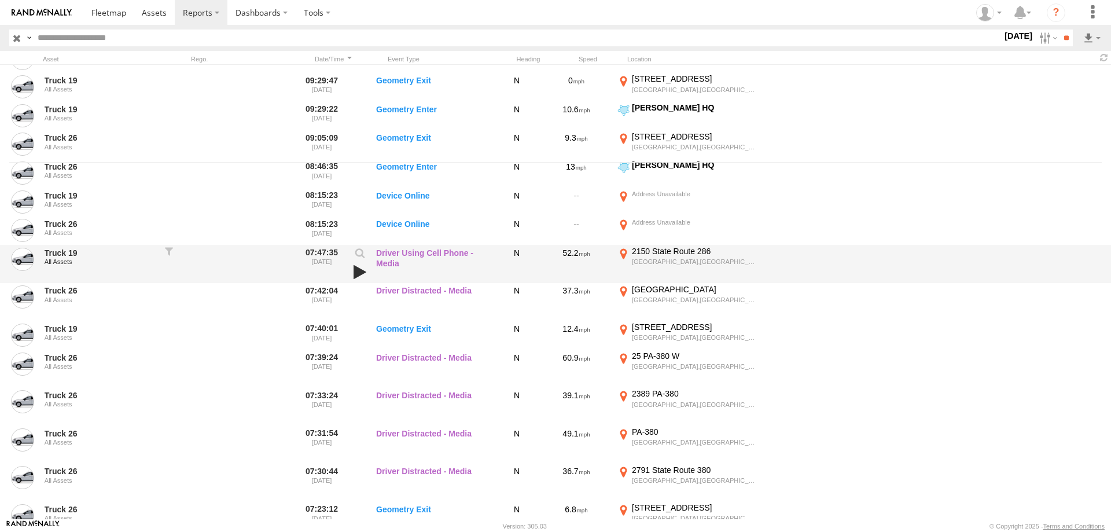
click at [354, 271] on link at bounding box center [360, 272] width 20 height 16
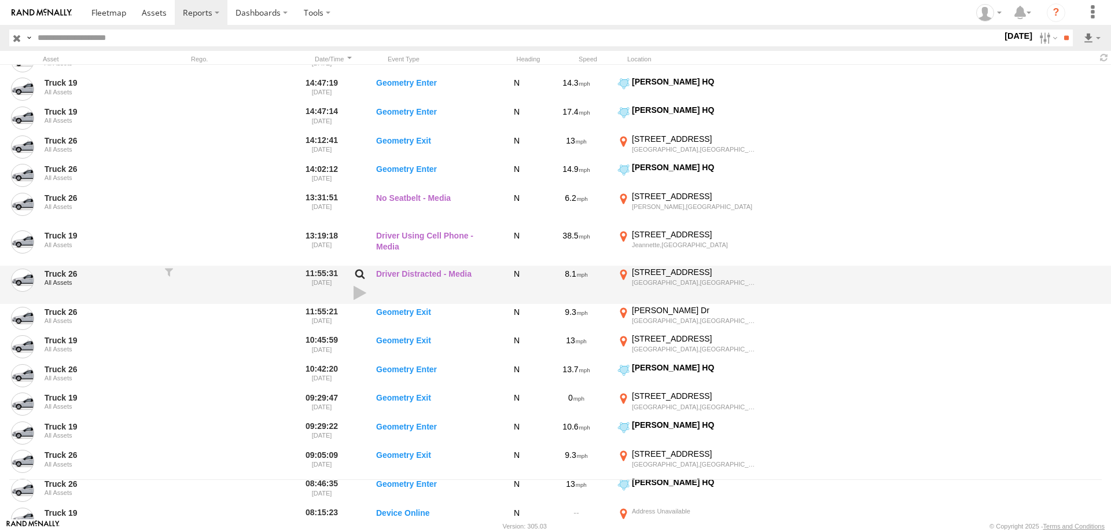
scroll to position [23, 0]
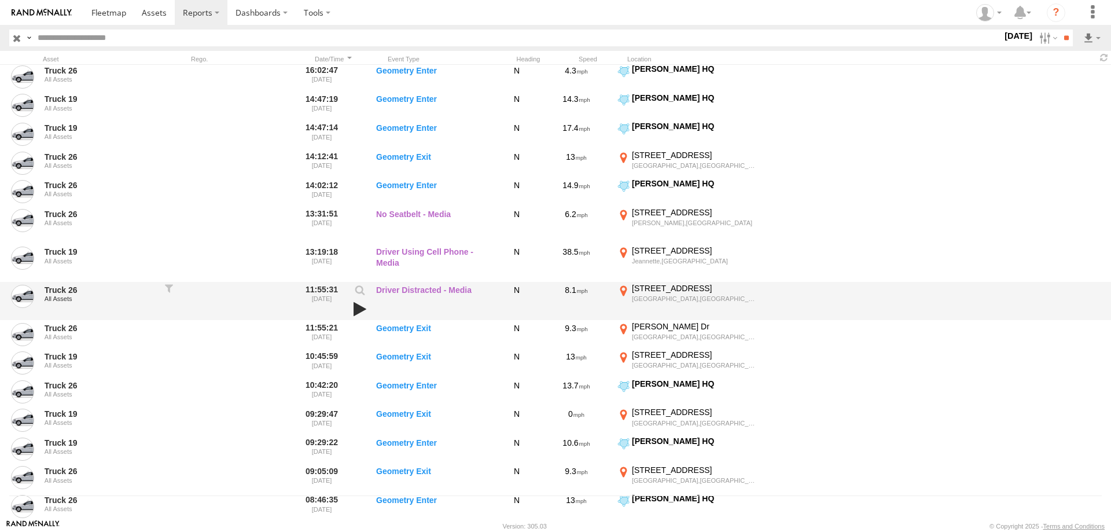
click at [358, 307] on link at bounding box center [360, 309] width 20 height 16
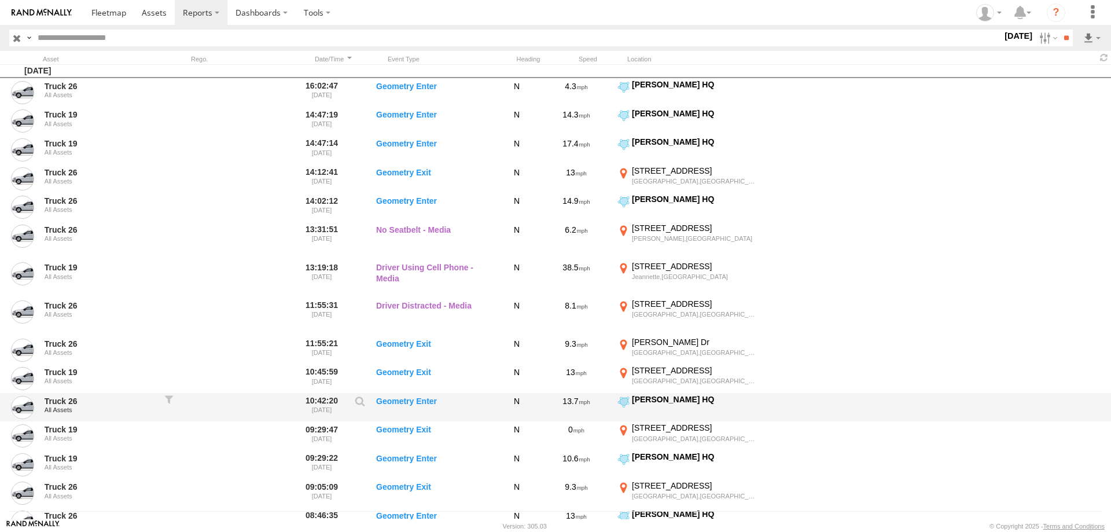
scroll to position [0, 0]
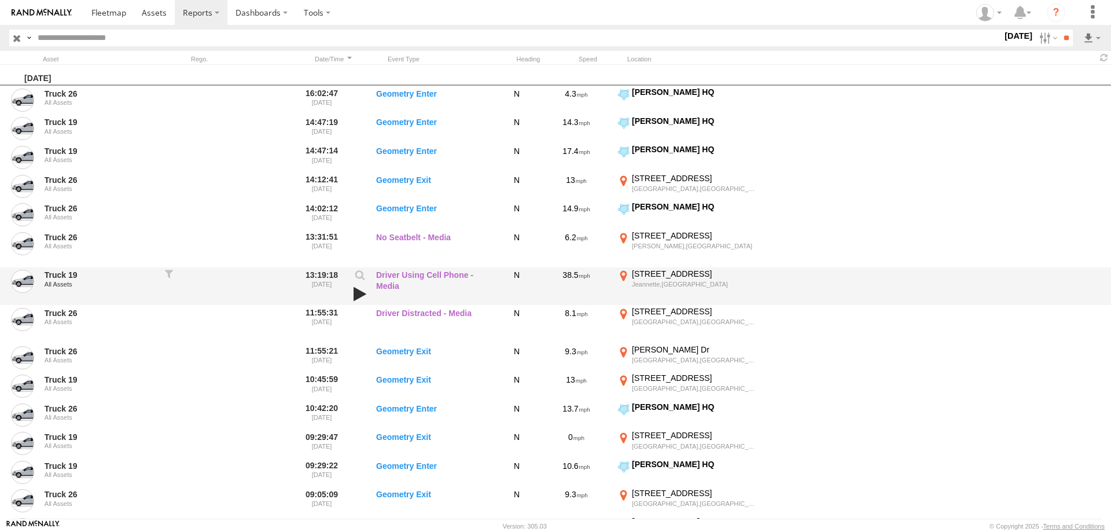
click at [361, 294] on link at bounding box center [360, 294] width 20 height 16
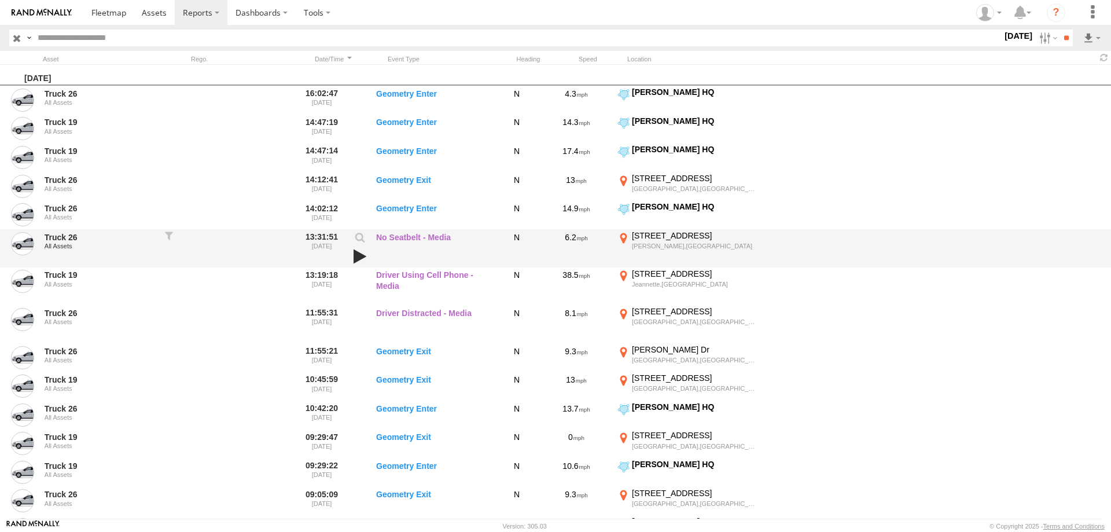
click at [359, 254] on link at bounding box center [360, 256] width 20 height 16
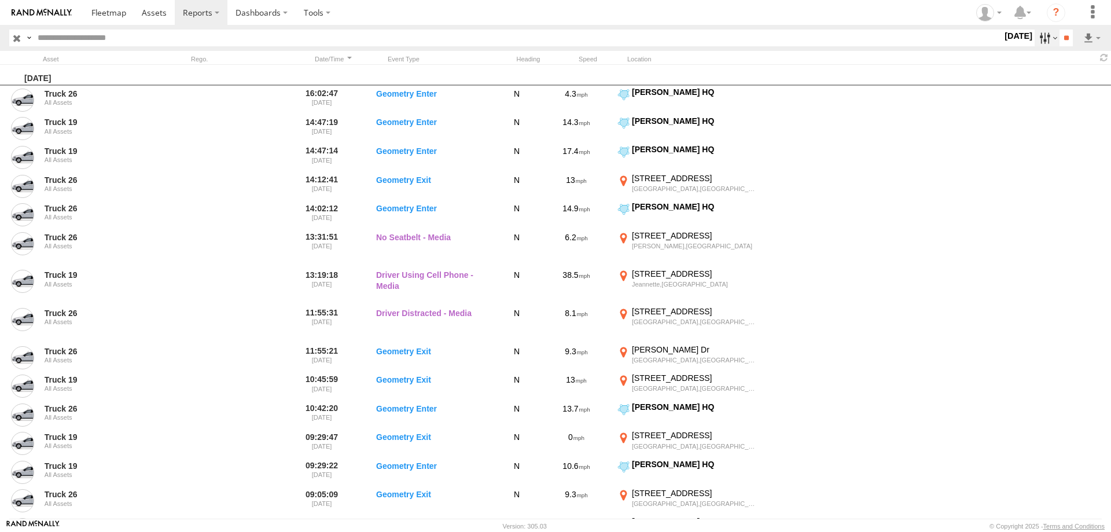
click at [1035, 36] on label at bounding box center [1047, 38] width 25 height 17
click at [0, 0] on label at bounding box center [0, 0] width 0 height 0
click at [1074, 35] on div "Search Query Asset ID Asset Label Registration Manufacturer Model VIN" at bounding box center [555, 38] width 1093 height 17
click at [1067, 36] on input "**" at bounding box center [1066, 38] width 13 height 17
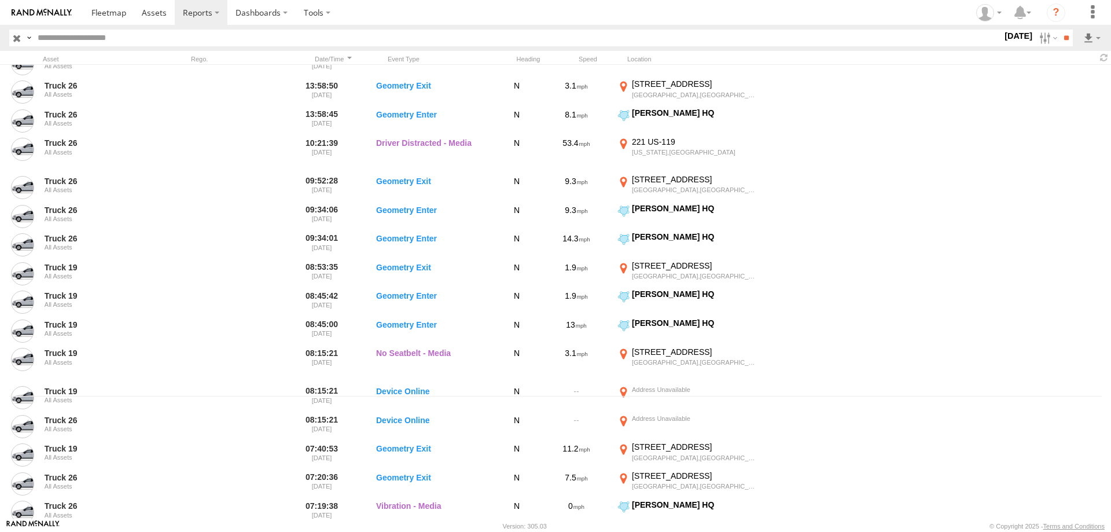
scroll to position [322, 0]
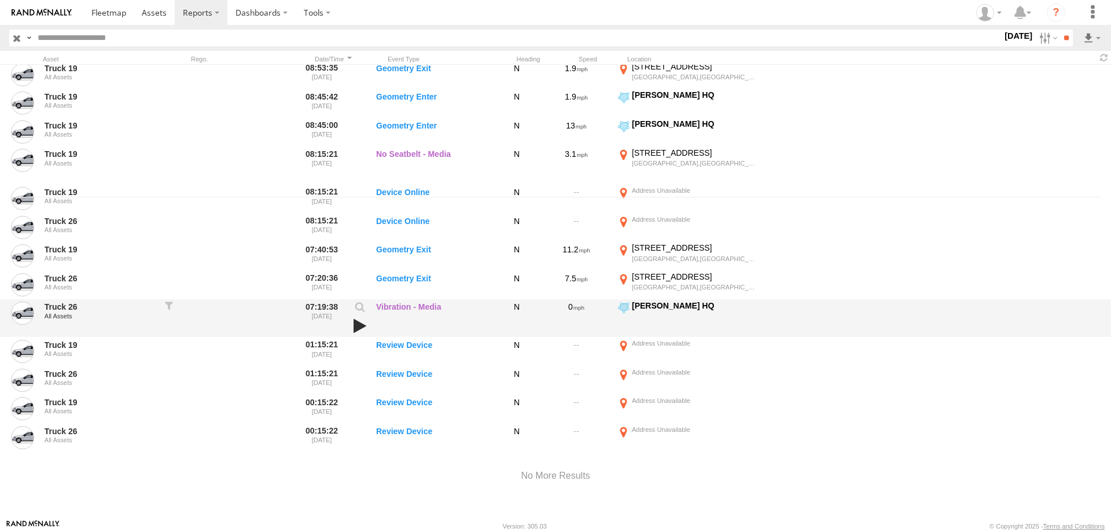
click at [352, 326] on link at bounding box center [360, 326] width 20 height 16
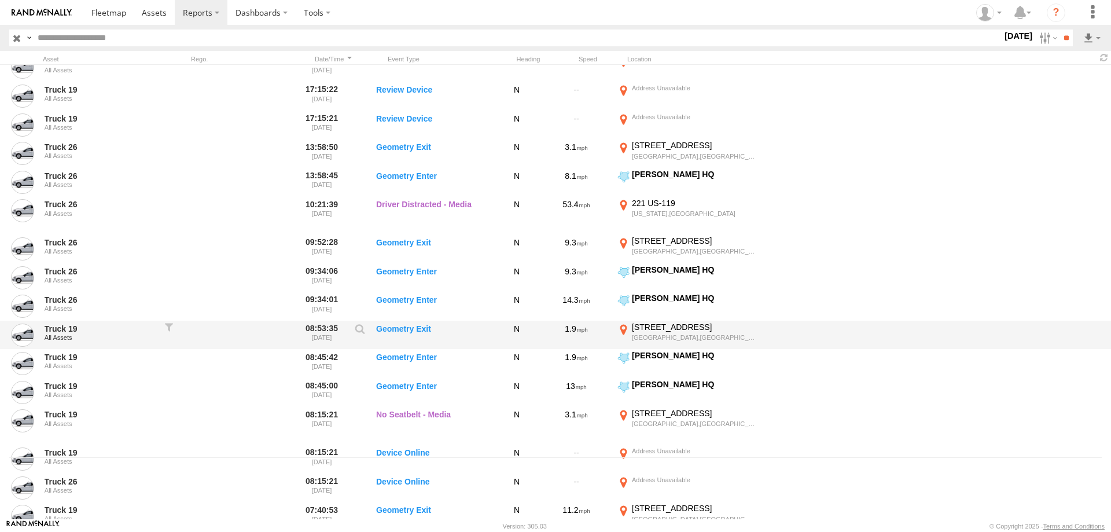
scroll to position [44, 0]
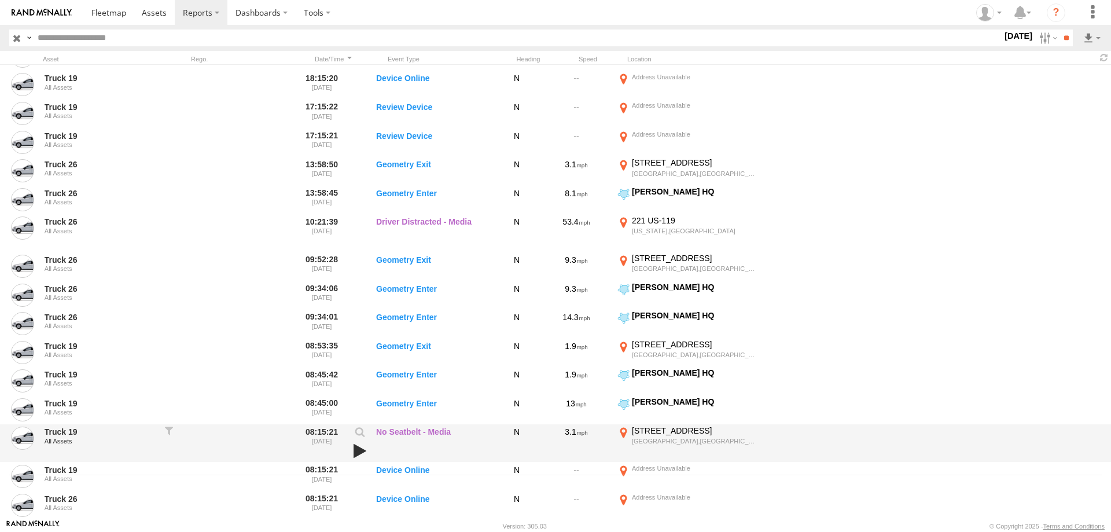
click at [359, 452] on link at bounding box center [360, 451] width 20 height 16
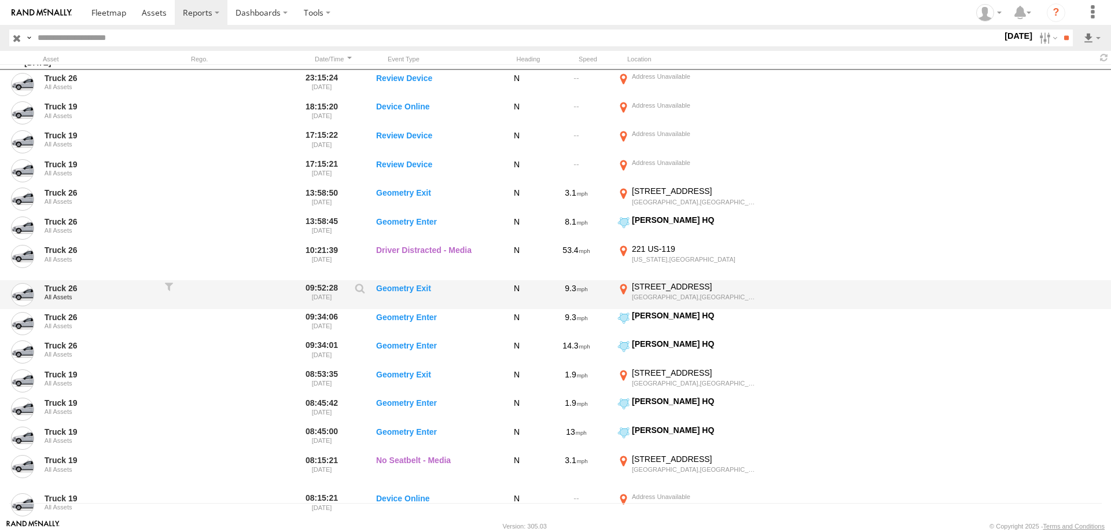
scroll to position [0, 0]
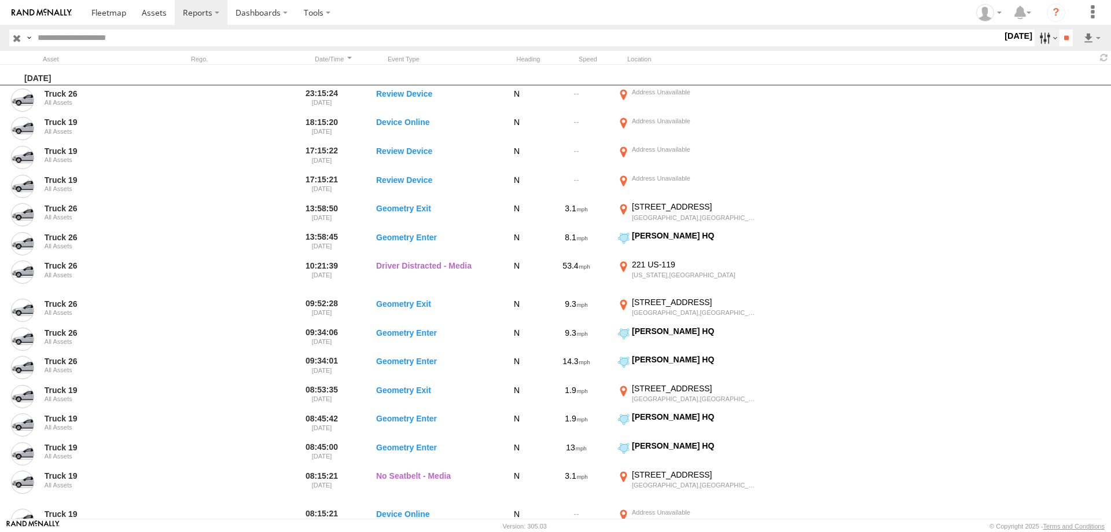
click at [1039, 38] on label at bounding box center [1047, 38] width 25 height 17
click at [0, 0] on label at bounding box center [0, 0] width 0 height 0
click at [1060, 37] on input "**" at bounding box center [1066, 38] width 13 height 17
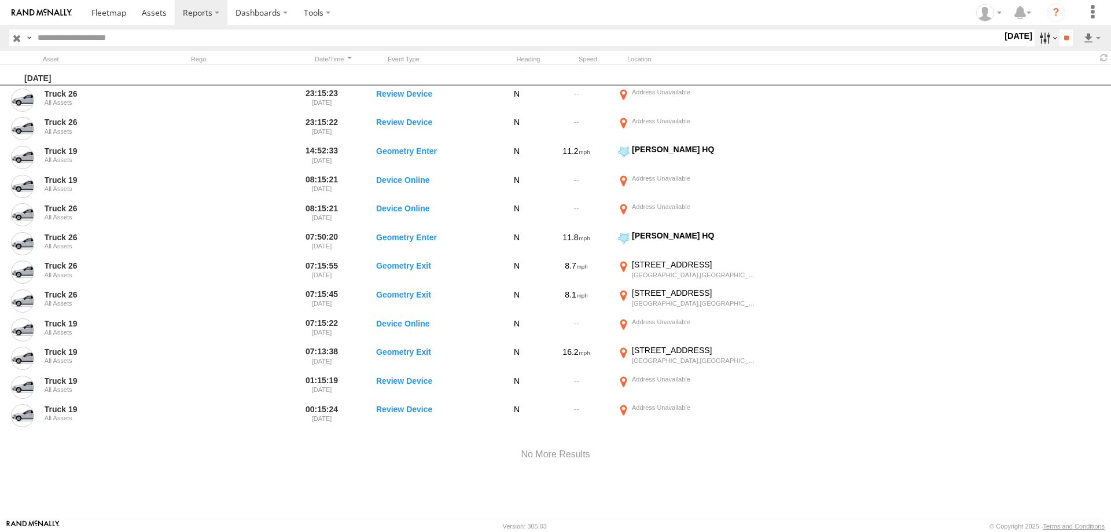
click at [1041, 31] on label at bounding box center [1047, 38] width 25 height 17
click at [0, 0] on label at bounding box center [0, 0] width 0 height 0
click at [1061, 40] on input "**" at bounding box center [1066, 38] width 13 height 17
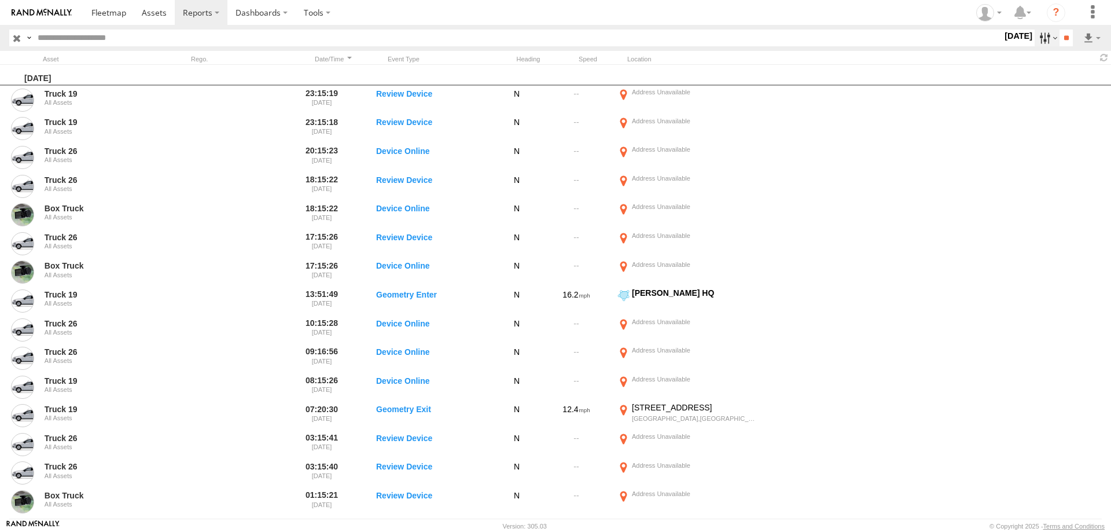
click at [1039, 41] on label at bounding box center [1047, 38] width 25 height 17
click at [0, 0] on label at bounding box center [0, 0] width 0 height 0
click at [1064, 37] on input "**" at bounding box center [1066, 38] width 13 height 17
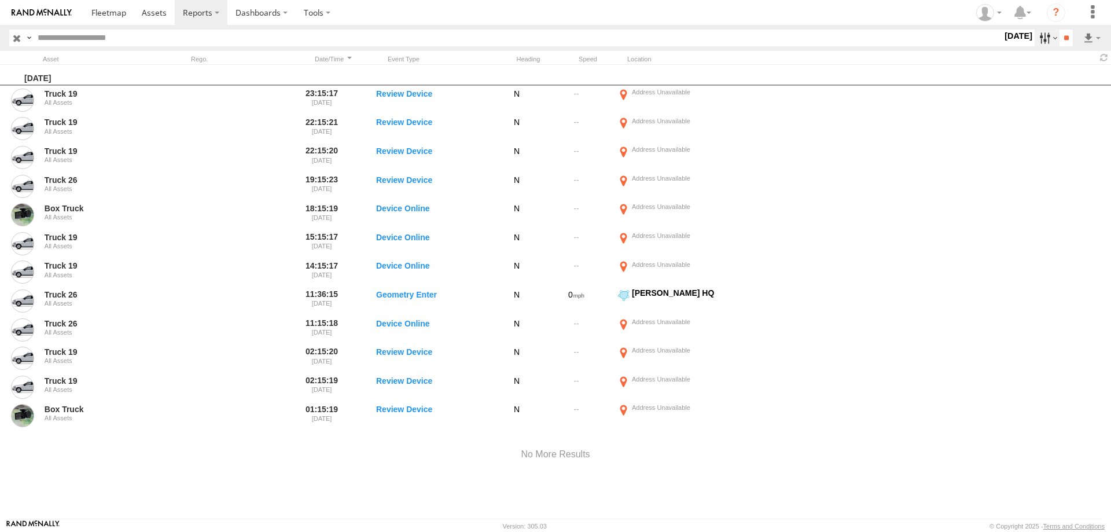
click at [1040, 38] on label at bounding box center [1047, 38] width 25 height 17
click at [0, 0] on label at bounding box center [0, 0] width 0 height 0
click at [1060, 42] on input "**" at bounding box center [1066, 38] width 13 height 17
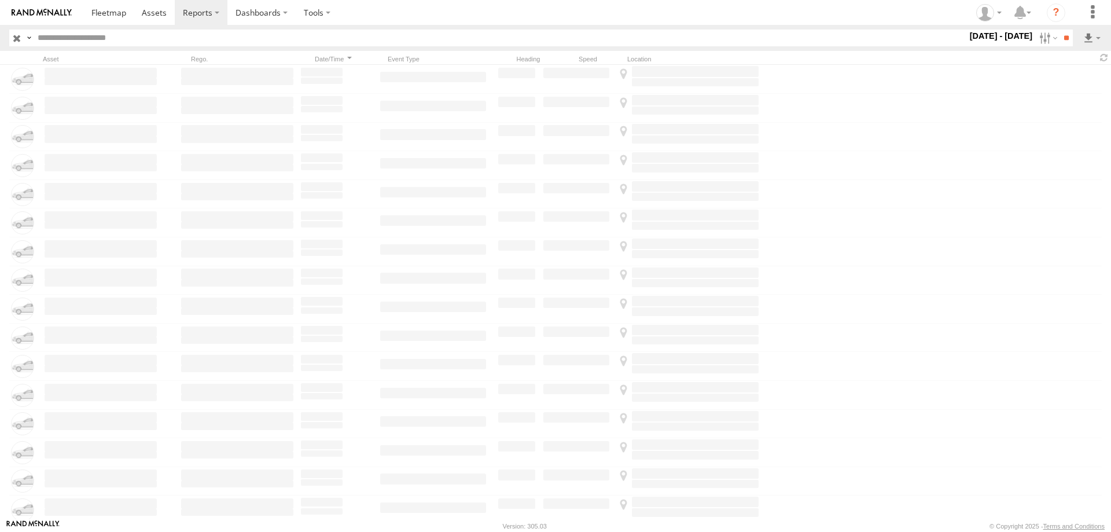
click at [27, 8] on link at bounding box center [41, 12] width 83 height 25
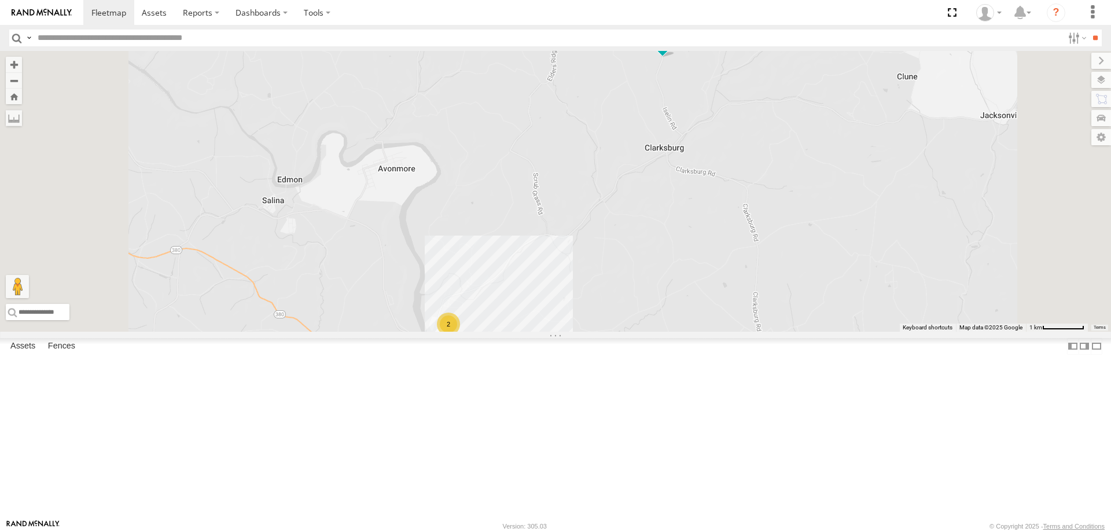
click at [0, 0] on span at bounding box center [0, 0] width 0 height 0
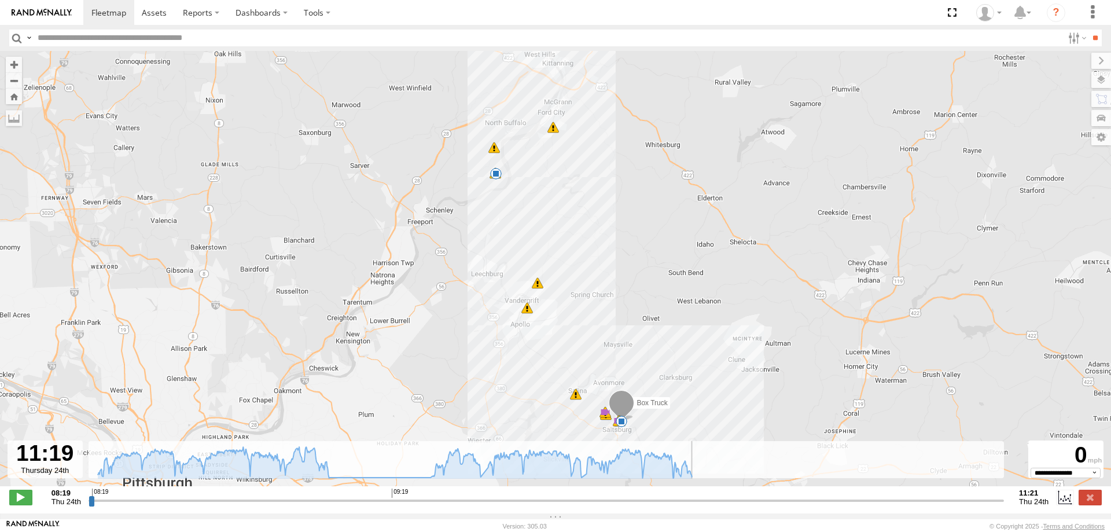
drag, startPoint x: 89, startPoint y: 508, endPoint x: 1042, endPoint y: 507, distance: 952.7
type input "**********"
click at [1004, 506] on input "range" at bounding box center [547, 500] width 916 height 11
click at [38, 14] on img at bounding box center [42, 13] width 60 height 8
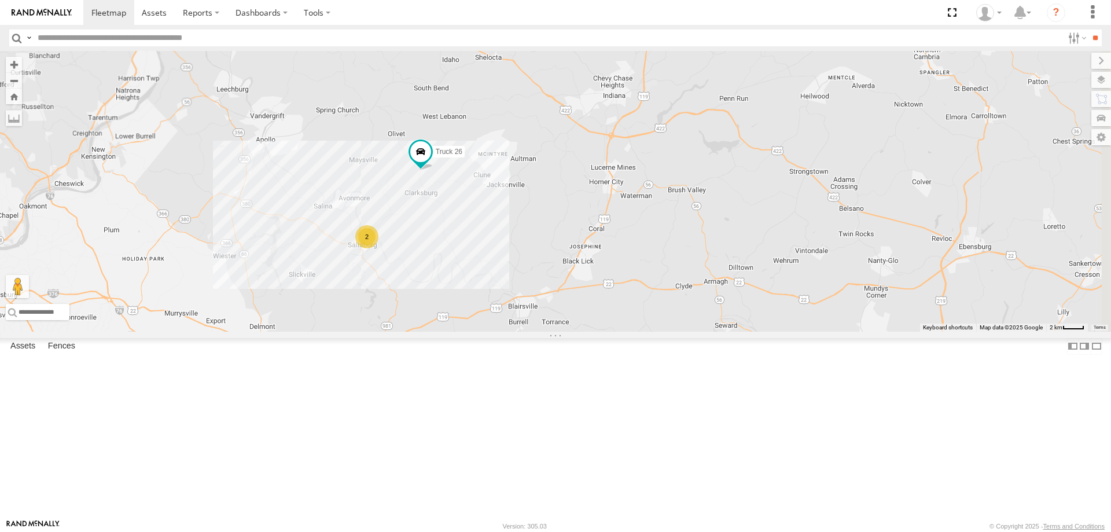
drag, startPoint x: 809, startPoint y: 296, endPoint x: 557, endPoint y: 304, distance: 251.3
click at [557, 304] on div "Truck 26 2" at bounding box center [555, 191] width 1111 height 281
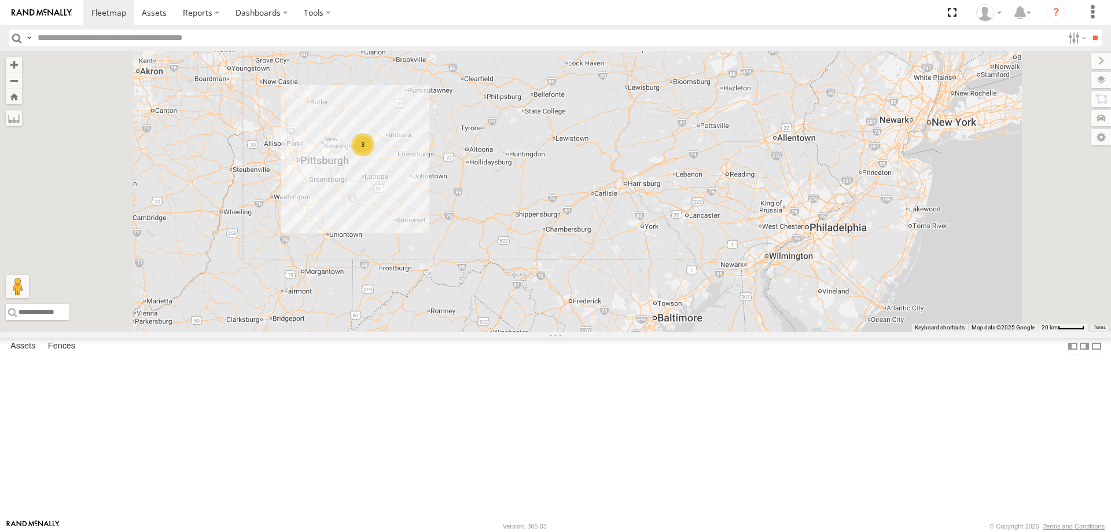
click at [0, 0] on div "All Assets" at bounding box center [0, 0] width 0 height 0
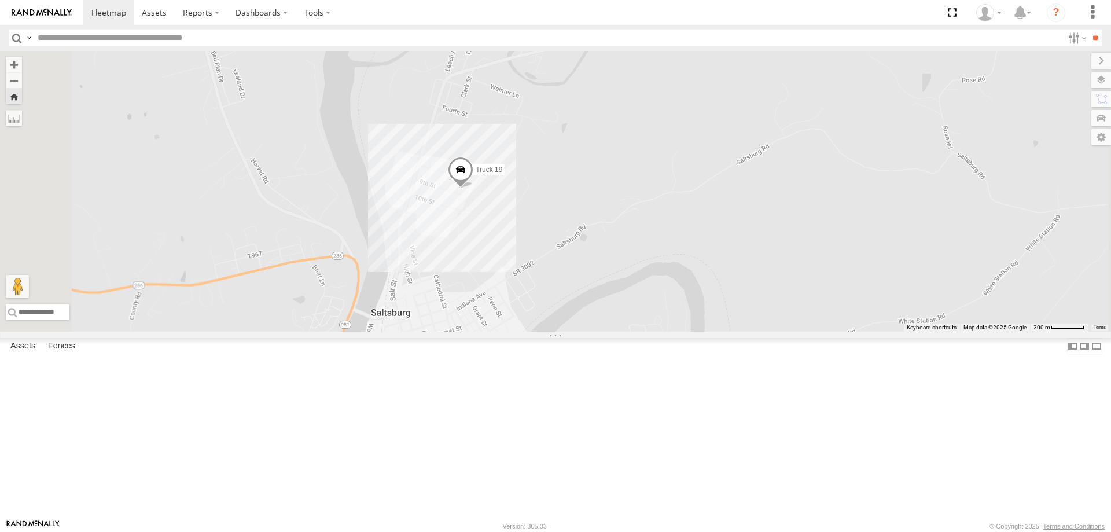
drag, startPoint x: 498, startPoint y: 267, endPoint x: 676, endPoint y: 302, distance: 181.5
click at [676, 302] on div "Truck 19" at bounding box center [555, 191] width 1111 height 281
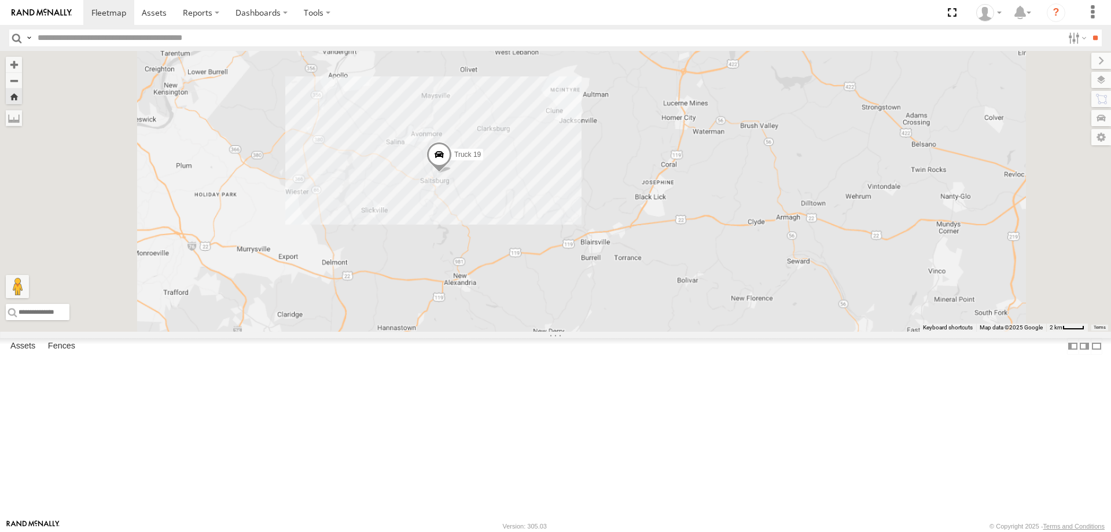
drag, startPoint x: 530, startPoint y: 249, endPoint x: 477, endPoint y: 315, distance: 84.4
click at [477, 315] on div "Truck 19" at bounding box center [555, 191] width 1111 height 281
